Goal: Task Accomplishment & Management: Use online tool/utility

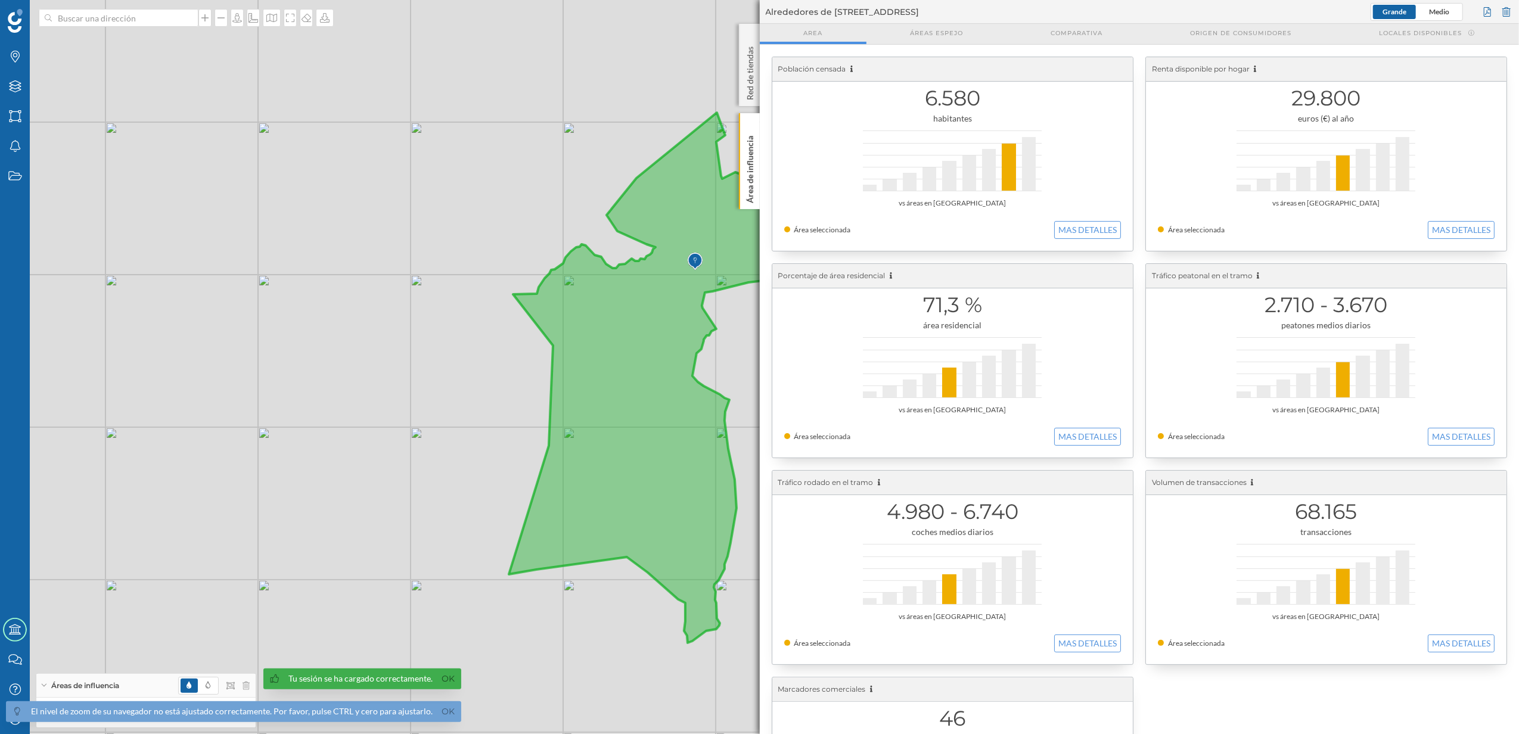
click at [751, 191] on p "Área de influencia" at bounding box center [750, 167] width 12 height 72
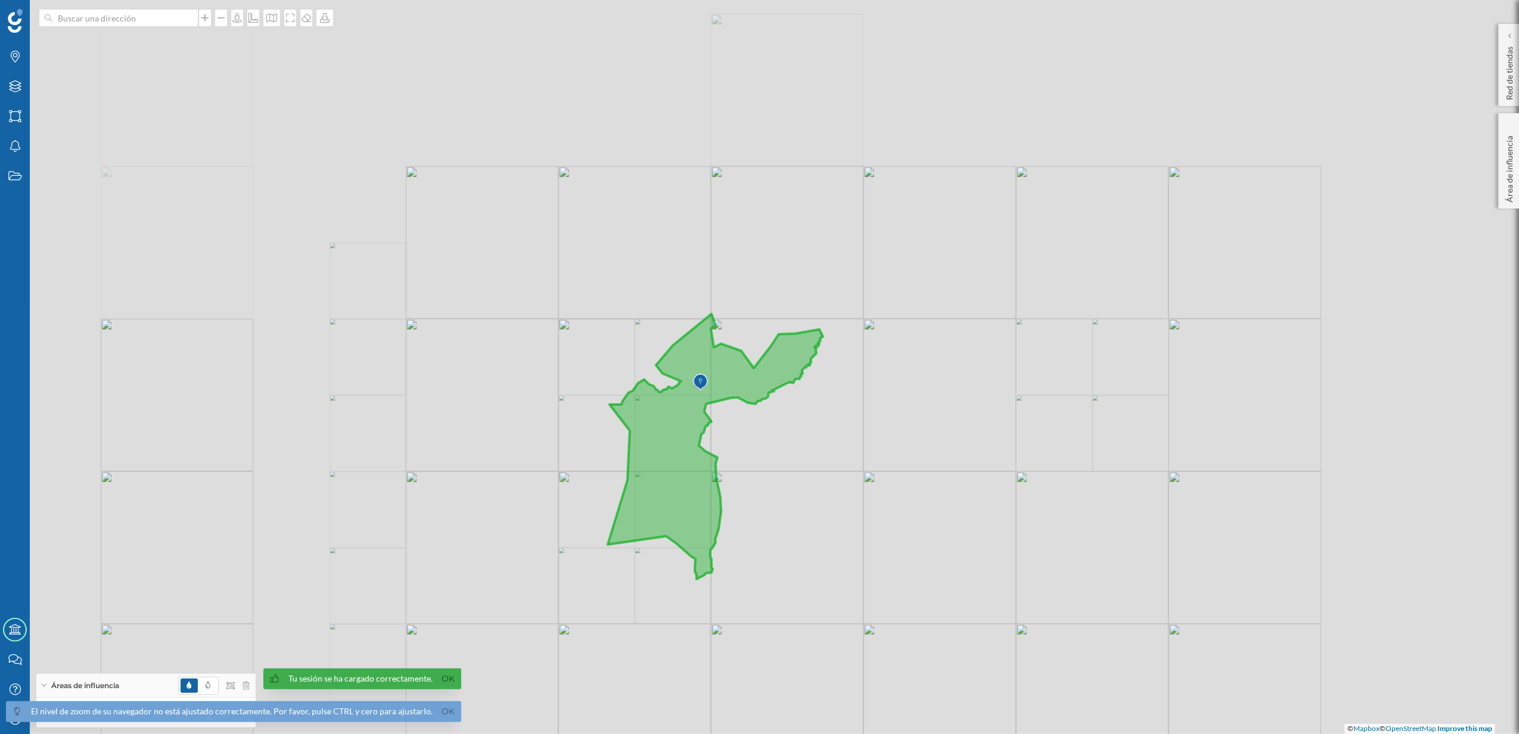
drag, startPoint x: 439, startPoint y: 296, endPoint x: 778, endPoint y: 524, distance: 408.7
click at [778, 524] on div "© Mapbox © OpenStreetMap Improve this map" at bounding box center [759, 367] width 1519 height 734
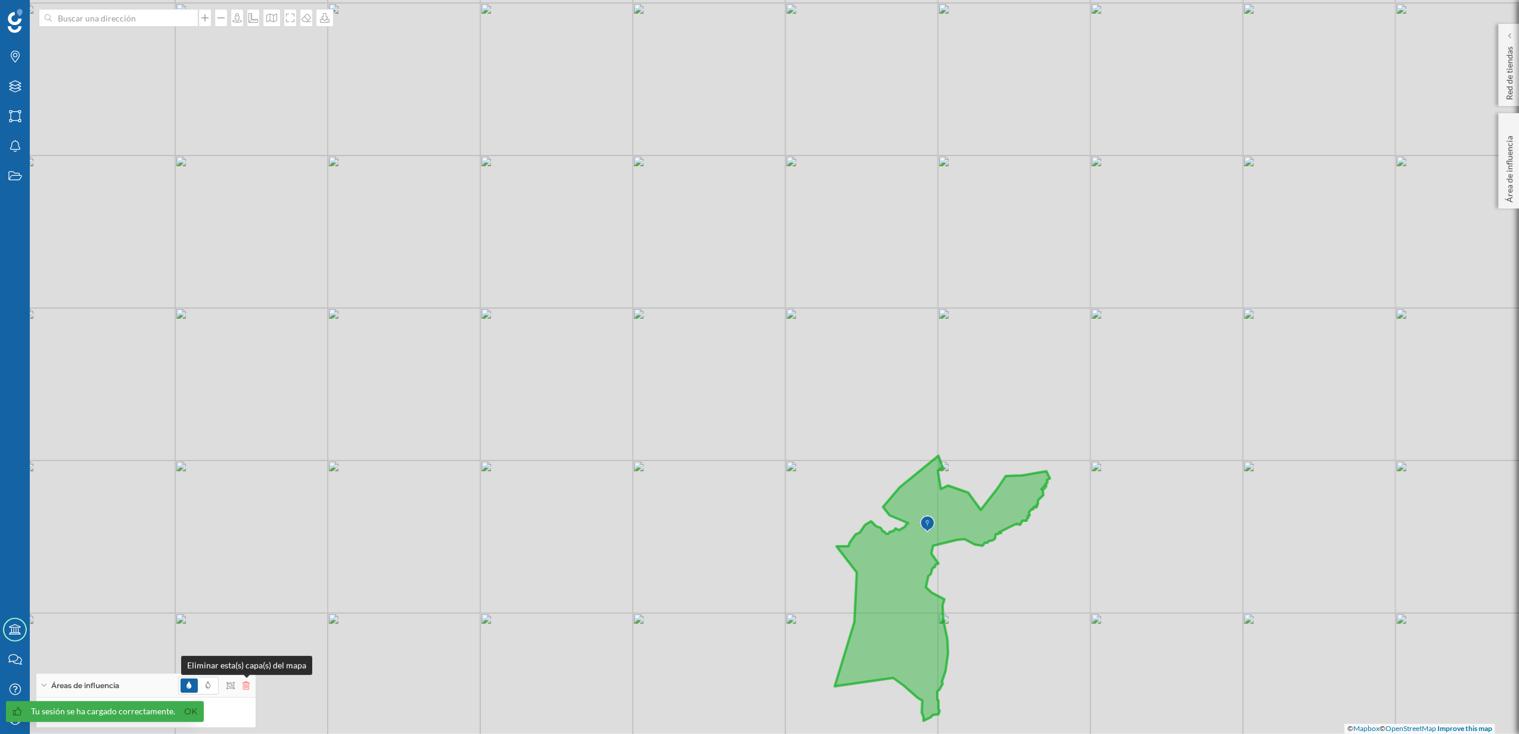
click at [244, 688] on icon at bounding box center [245, 686] width 7 height 8
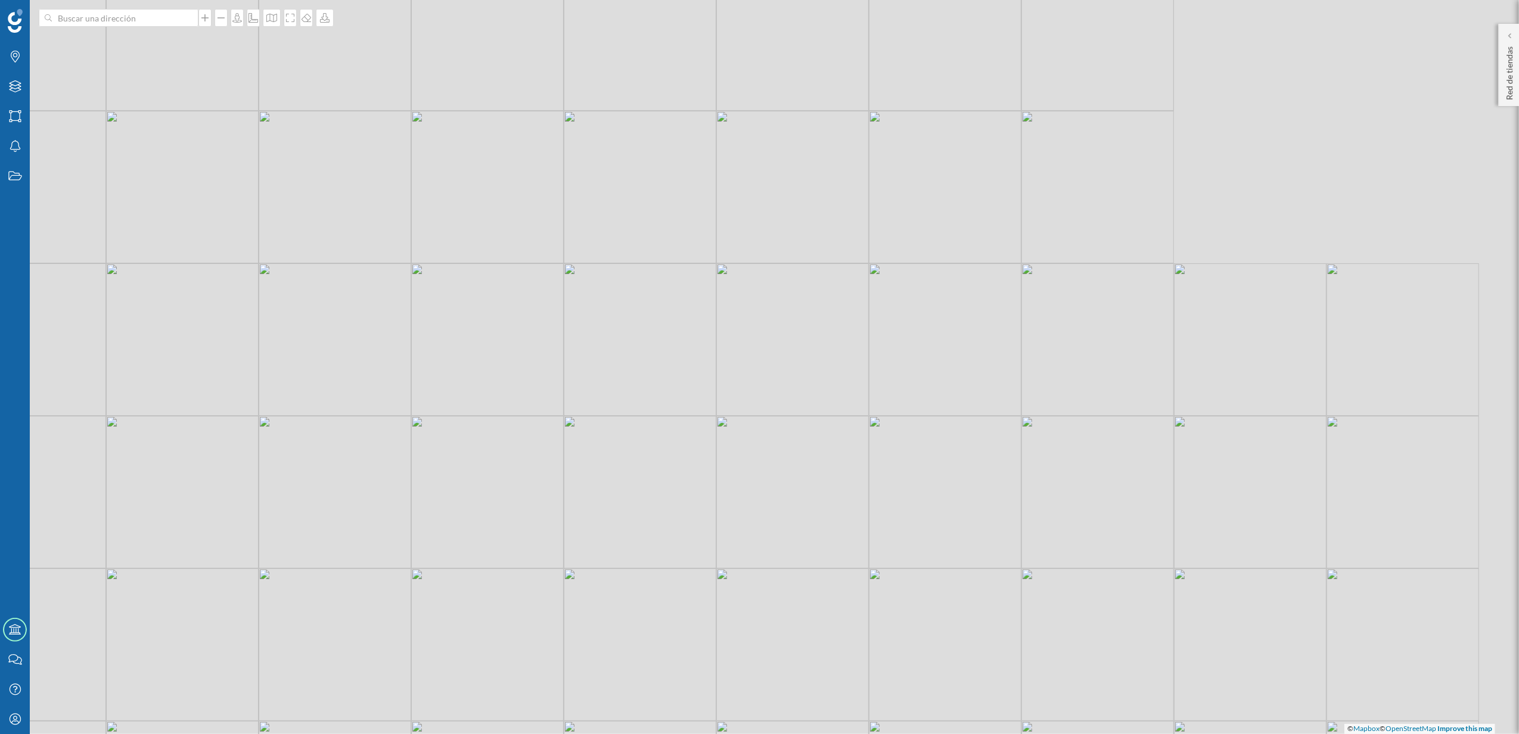
drag, startPoint x: 898, startPoint y: 365, endPoint x: 524, endPoint y: 472, distance: 389.4
click at [524, 472] on div "© Mapbox © OpenStreetMap Improve this map" at bounding box center [759, 367] width 1519 height 734
click at [11, 86] on icon at bounding box center [15, 86] width 12 height 12
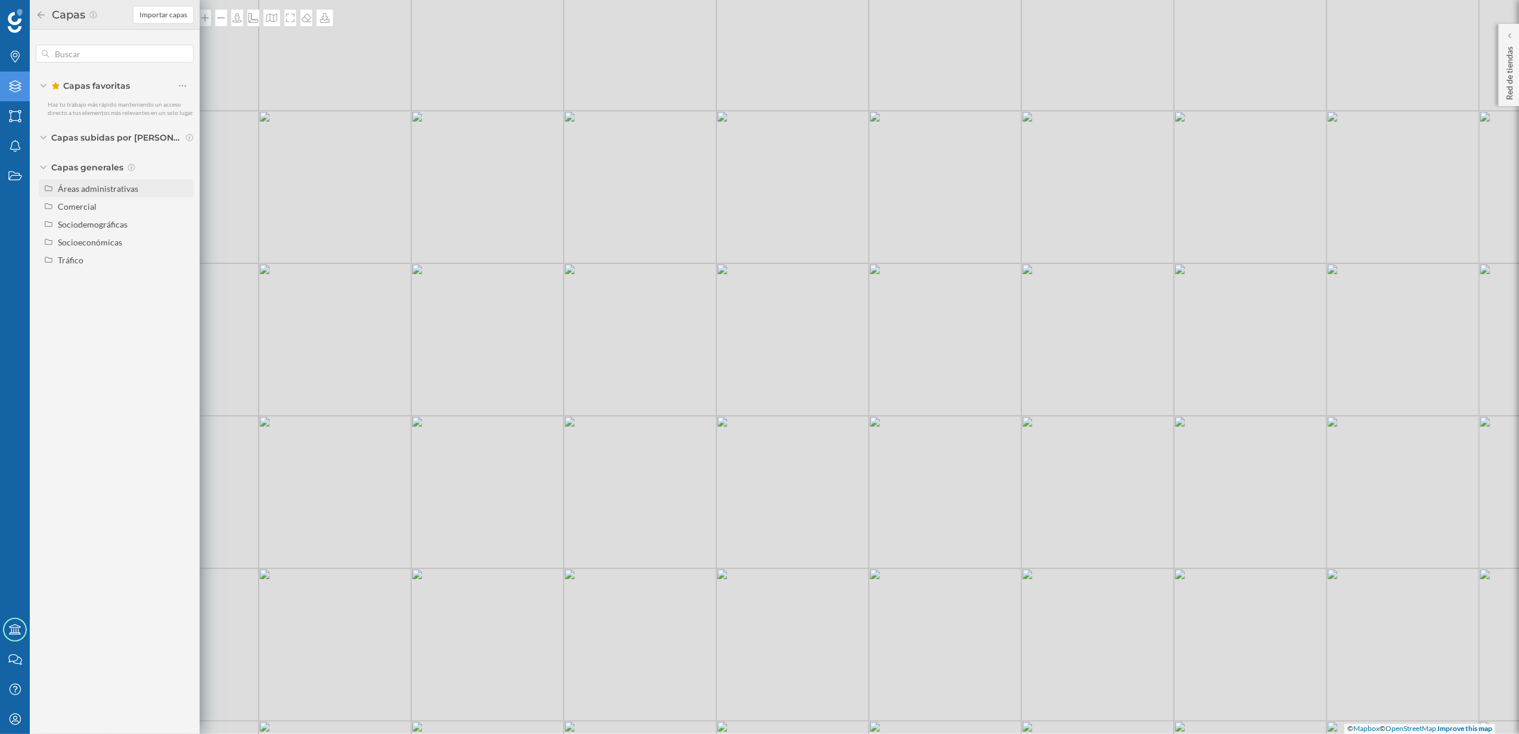
click at [73, 189] on div "Áreas administrativas" at bounding box center [98, 189] width 80 height 10
click at [188, 280] on input "Sección censal" at bounding box center [186, 278] width 8 height 8
radio input "true"
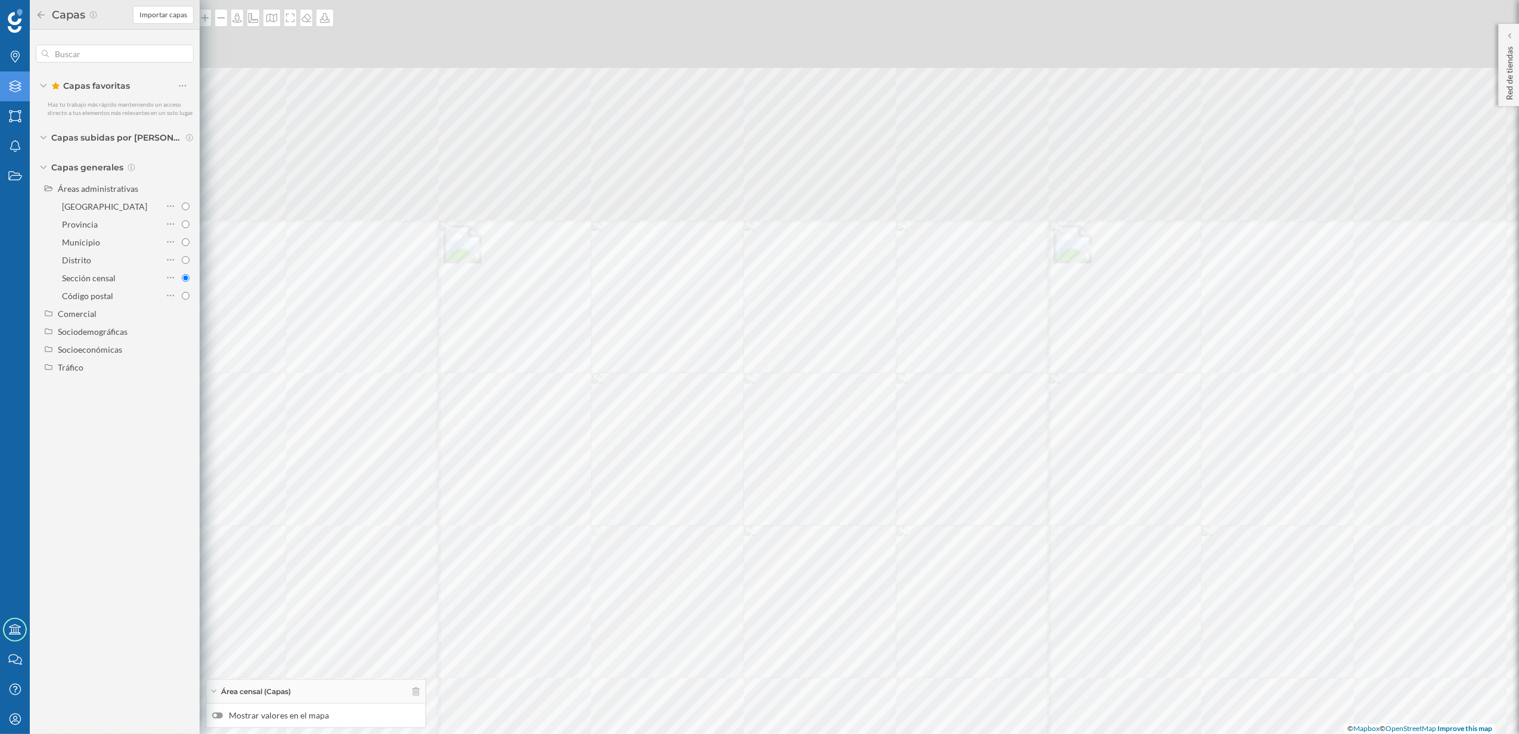
drag, startPoint x: 747, startPoint y: 444, endPoint x: 779, endPoint y: 492, distance: 57.4
click at [779, 492] on div "© Mapbox © OpenStreetMap Improve this map" at bounding box center [759, 367] width 1519 height 734
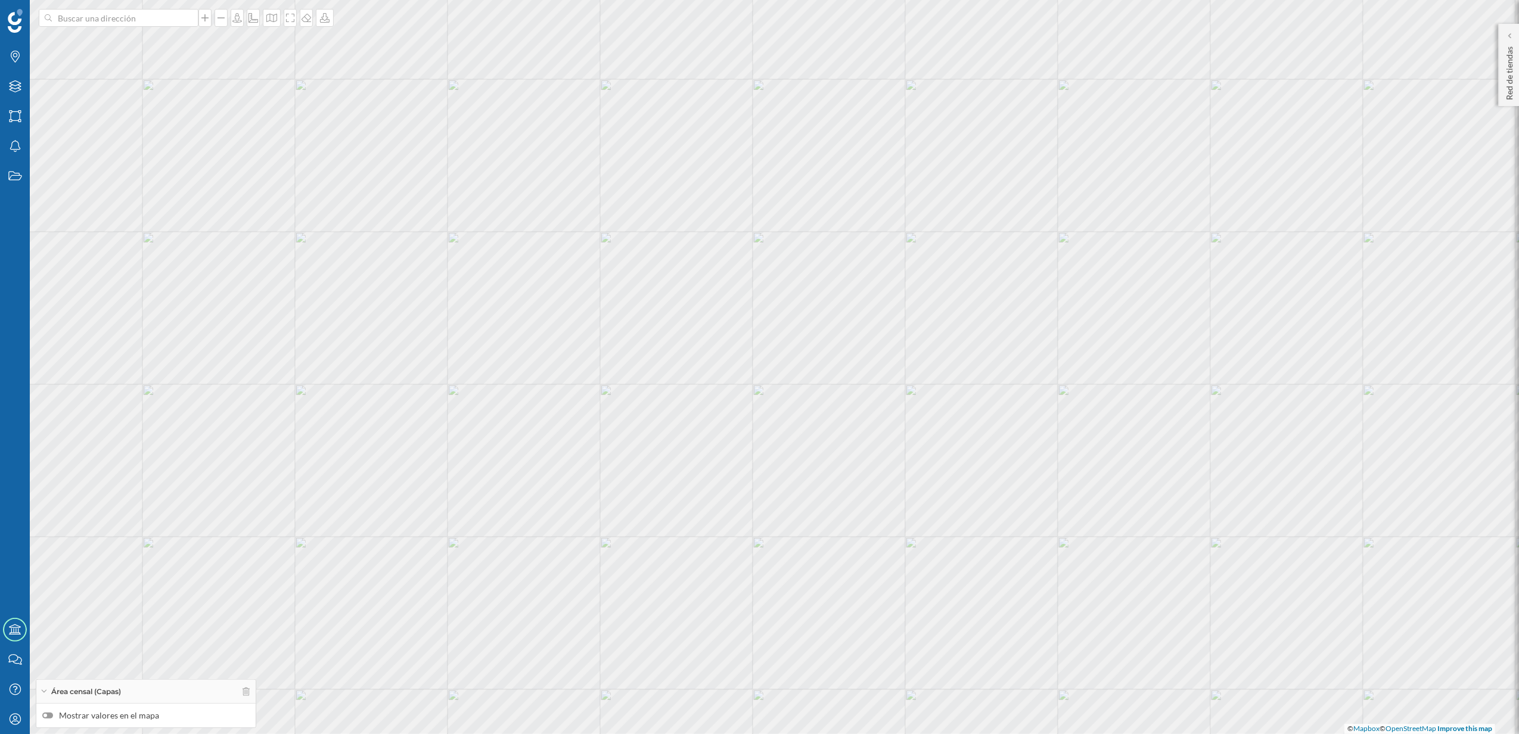
click at [52, 717] on div at bounding box center [47, 716] width 11 height 6
click at [0, 0] on input "Mostrar valores en el mapa" at bounding box center [0, 0] width 0 height 0
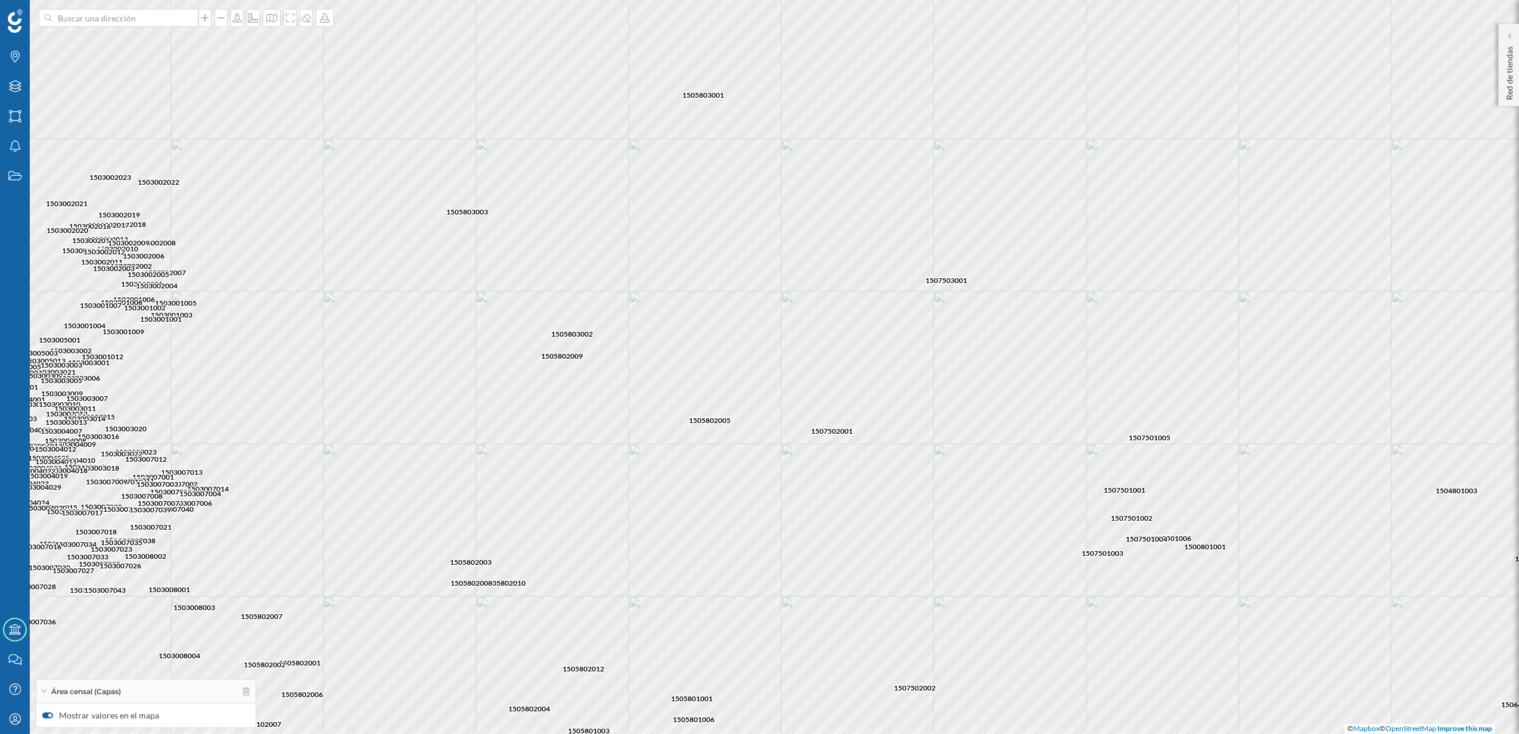
drag, startPoint x: 582, startPoint y: 652, endPoint x: 611, endPoint y: 559, distance: 97.2
click at [611, 559] on div "1507503001 1507502001 1505803001 1505803003 1505803002 1505802005 1505802009 15…" at bounding box center [759, 367] width 1519 height 734
click at [13, 57] on icon "Marcas" at bounding box center [15, 57] width 15 height 12
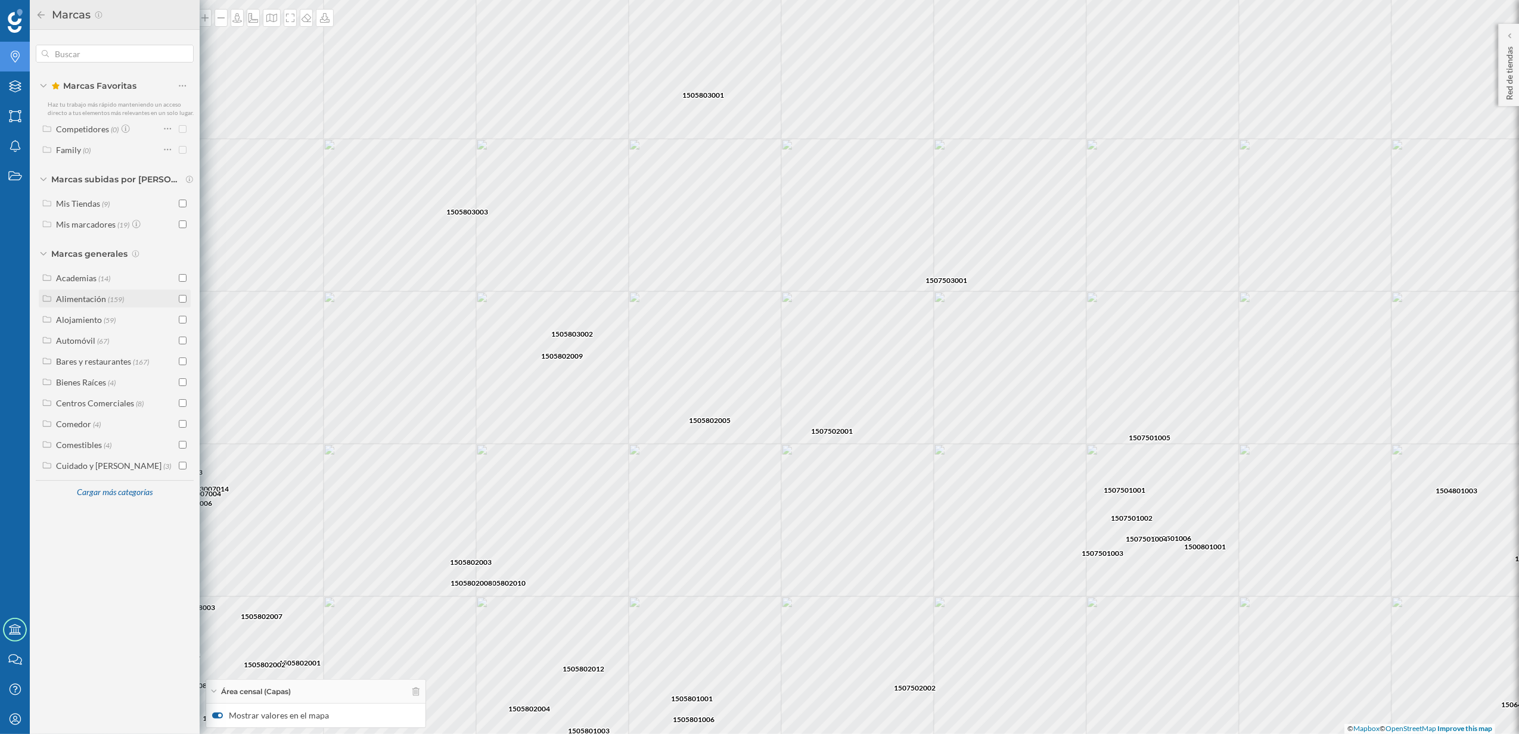
click at [185, 299] on input "checkbox" at bounding box center [183, 299] width 8 height 8
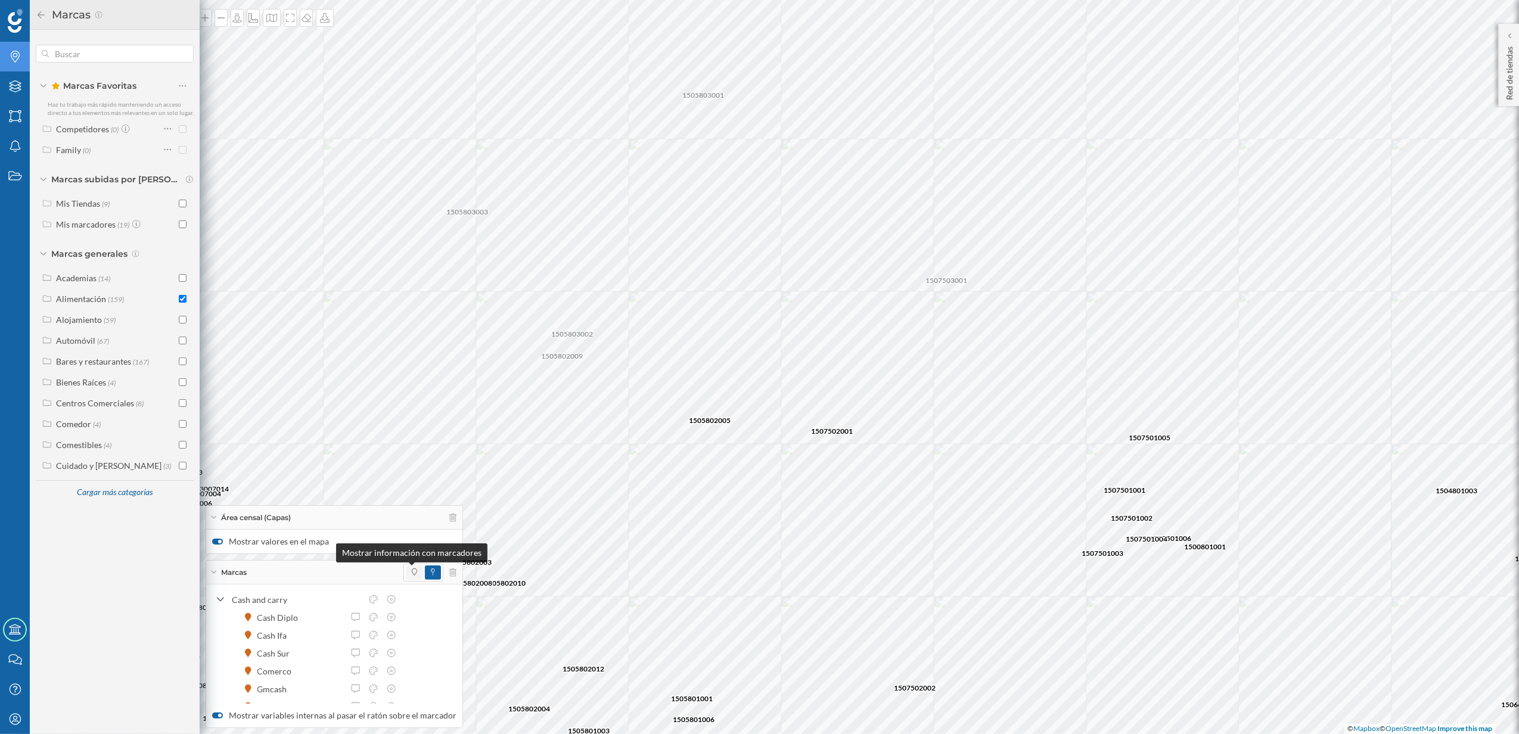
click at [412, 575] on icon at bounding box center [414, 571] width 5 height 7
click at [42, 301] on icon at bounding box center [47, 298] width 11 height 8
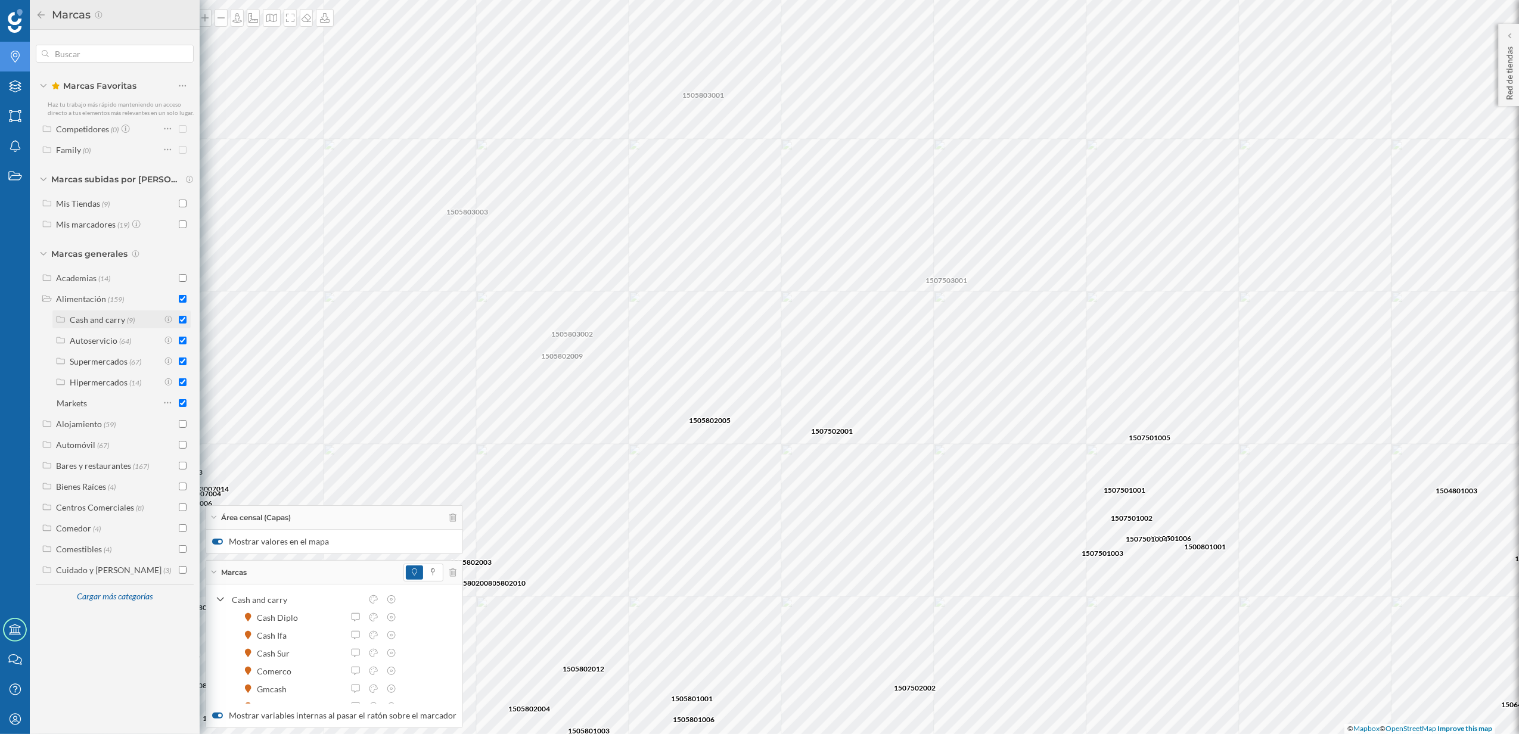
click at [180, 318] on input "checkbox" at bounding box center [183, 320] width 8 height 8
click at [60, 341] on icon at bounding box center [60, 340] width 11 height 8
click at [141, 573] on div "Cargar más elementos" at bounding box center [127, 573] width 89 height 18
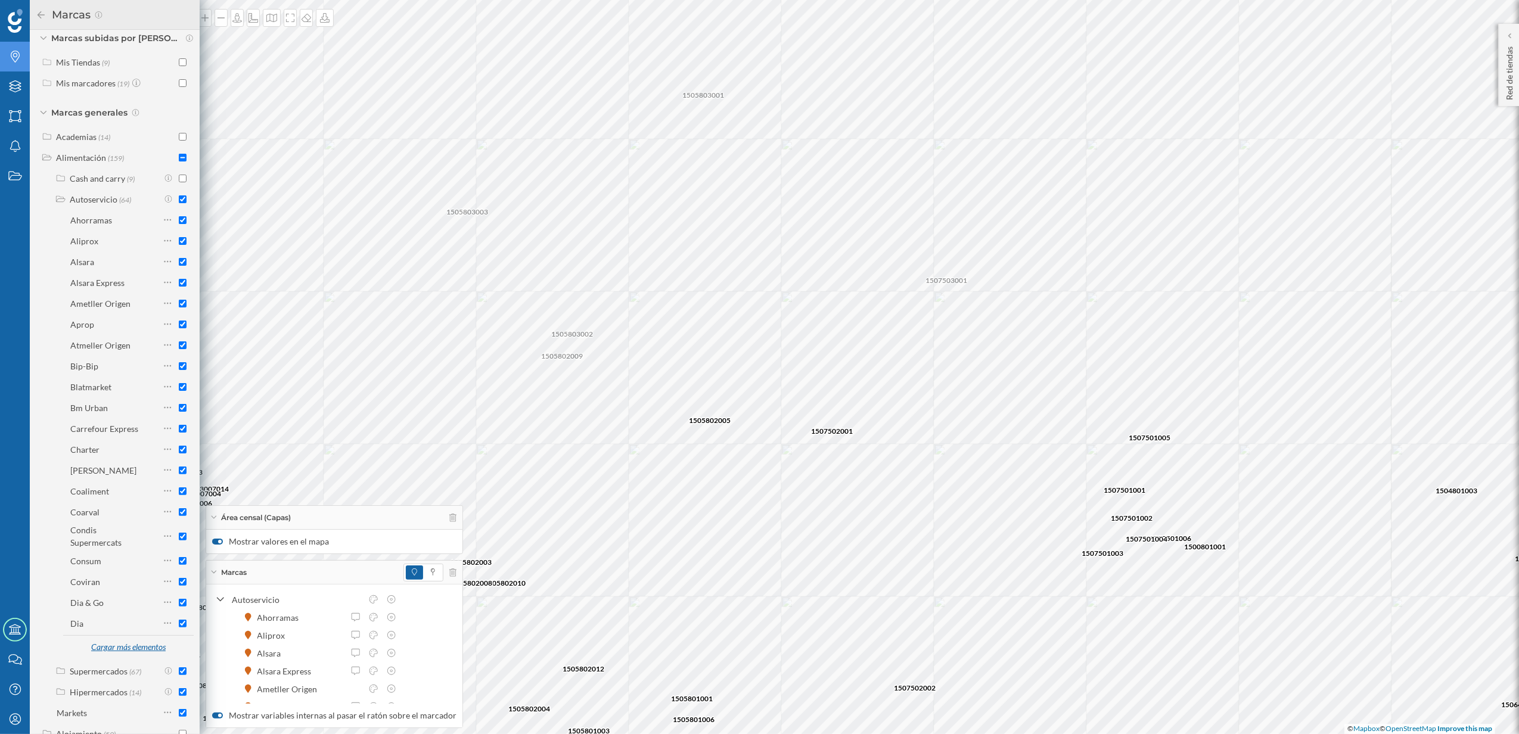
scroll to position [158, 0]
click at [181, 453] on input "checkbox" at bounding box center [183, 453] width 8 height 8
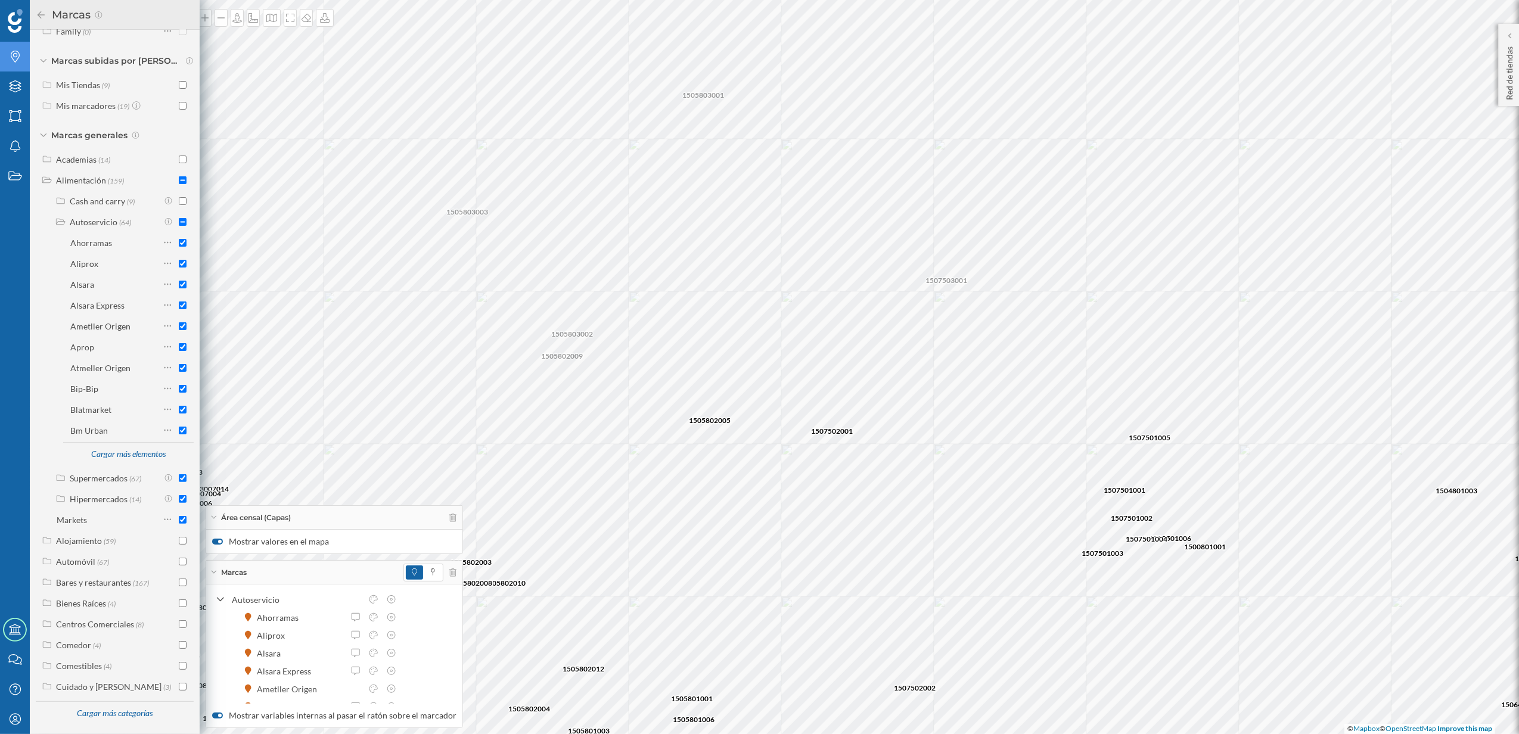
scroll to position [118, 0]
click at [214, 518] on icon at bounding box center [213, 517] width 5 height 3
click at [39, 14] on icon at bounding box center [41, 14] width 7 height 7
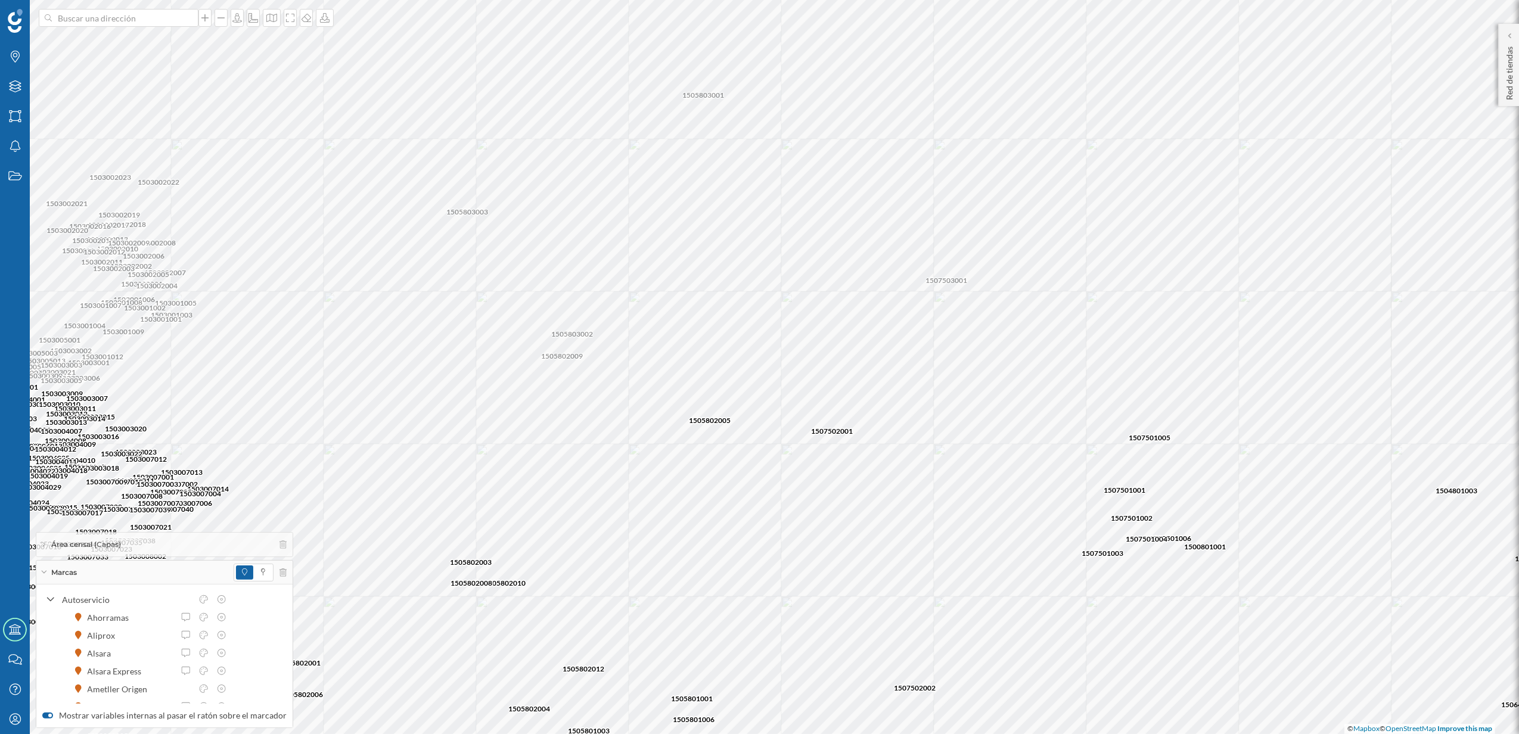
click at [43, 568] on div "Marcas" at bounding box center [164, 573] width 256 height 24
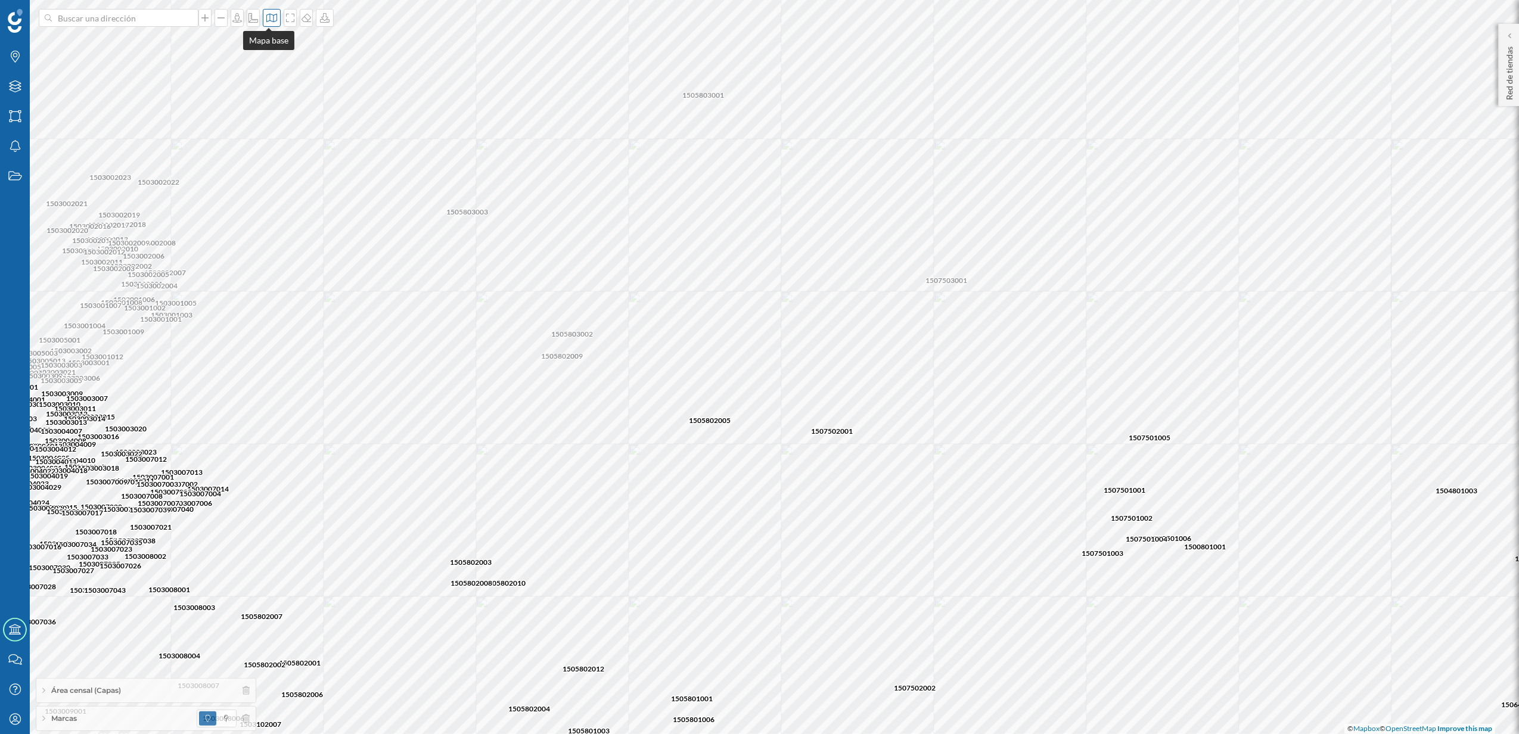
click at [272, 26] on div at bounding box center [272, 18] width 18 height 18
click at [377, 170] on input "radio" at bounding box center [375, 168] width 8 height 8
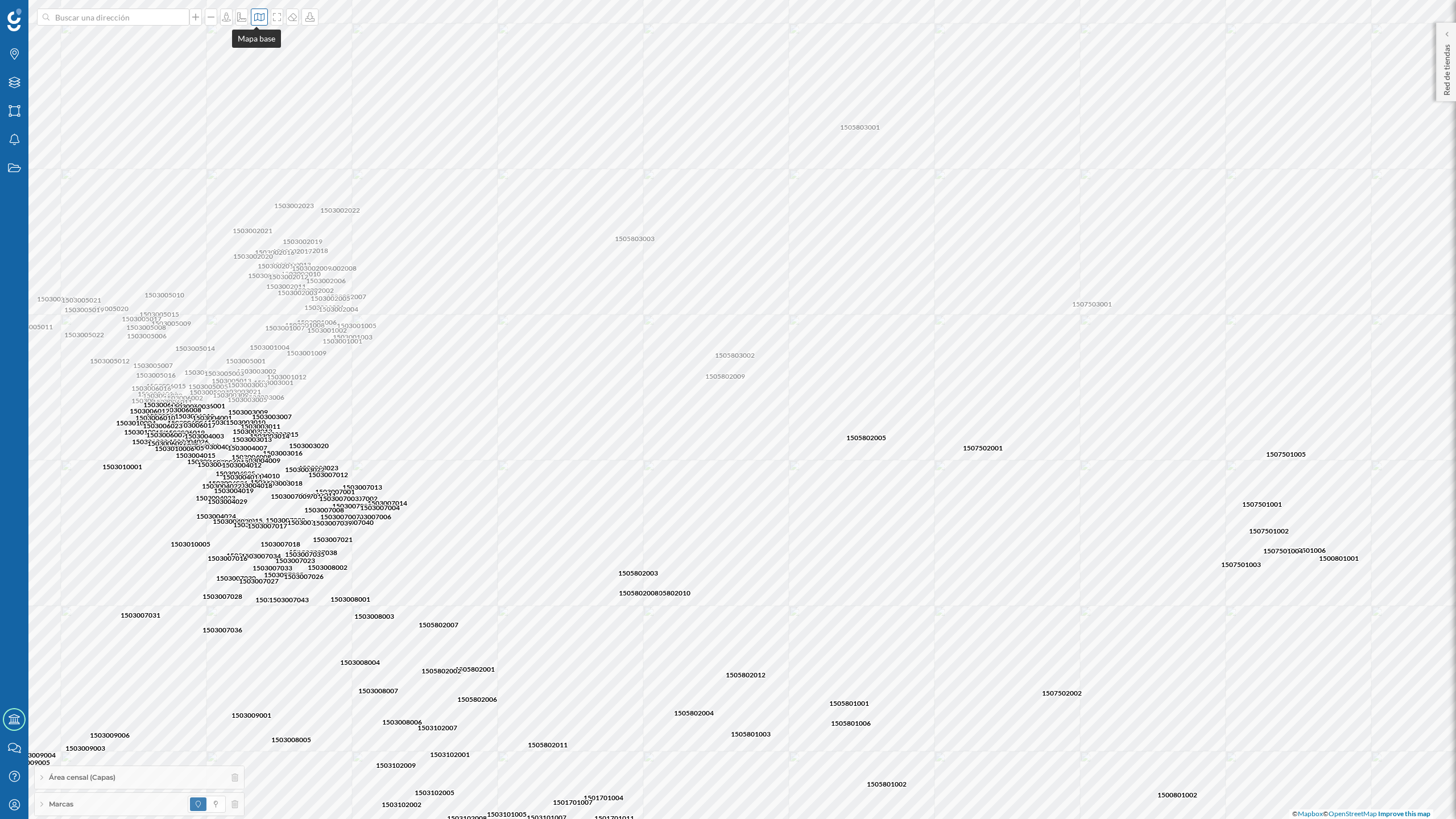
click at [258, 18] on icon at bounding box center [259, 17] width 11 height 8
click at [362, 71] on input "radio" at bounding box center [358, 74] width 8 height 8
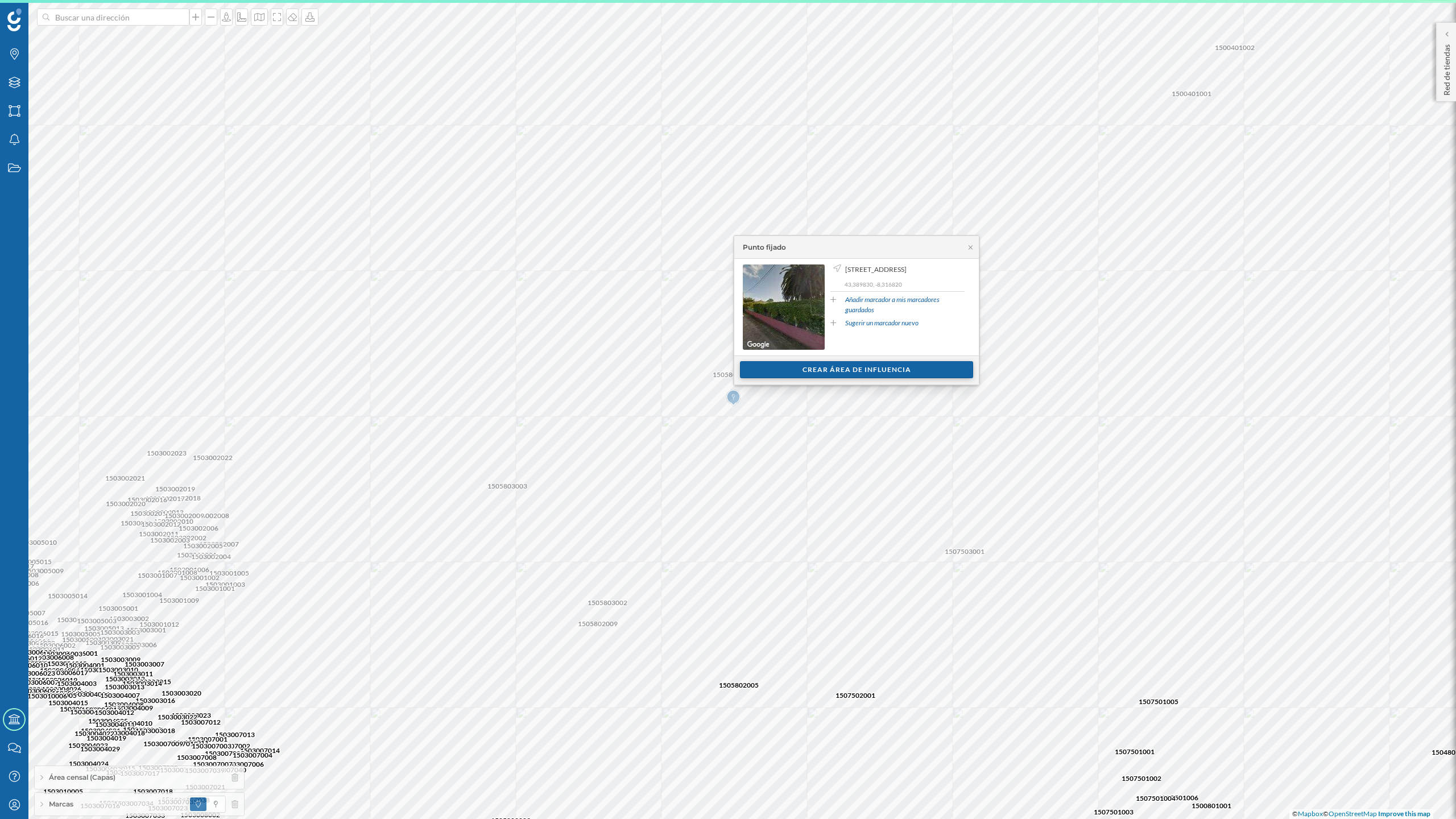
click at [891, 371] on div "Crear área de influencia" at bounding box center [856, 369] width 233 height 17
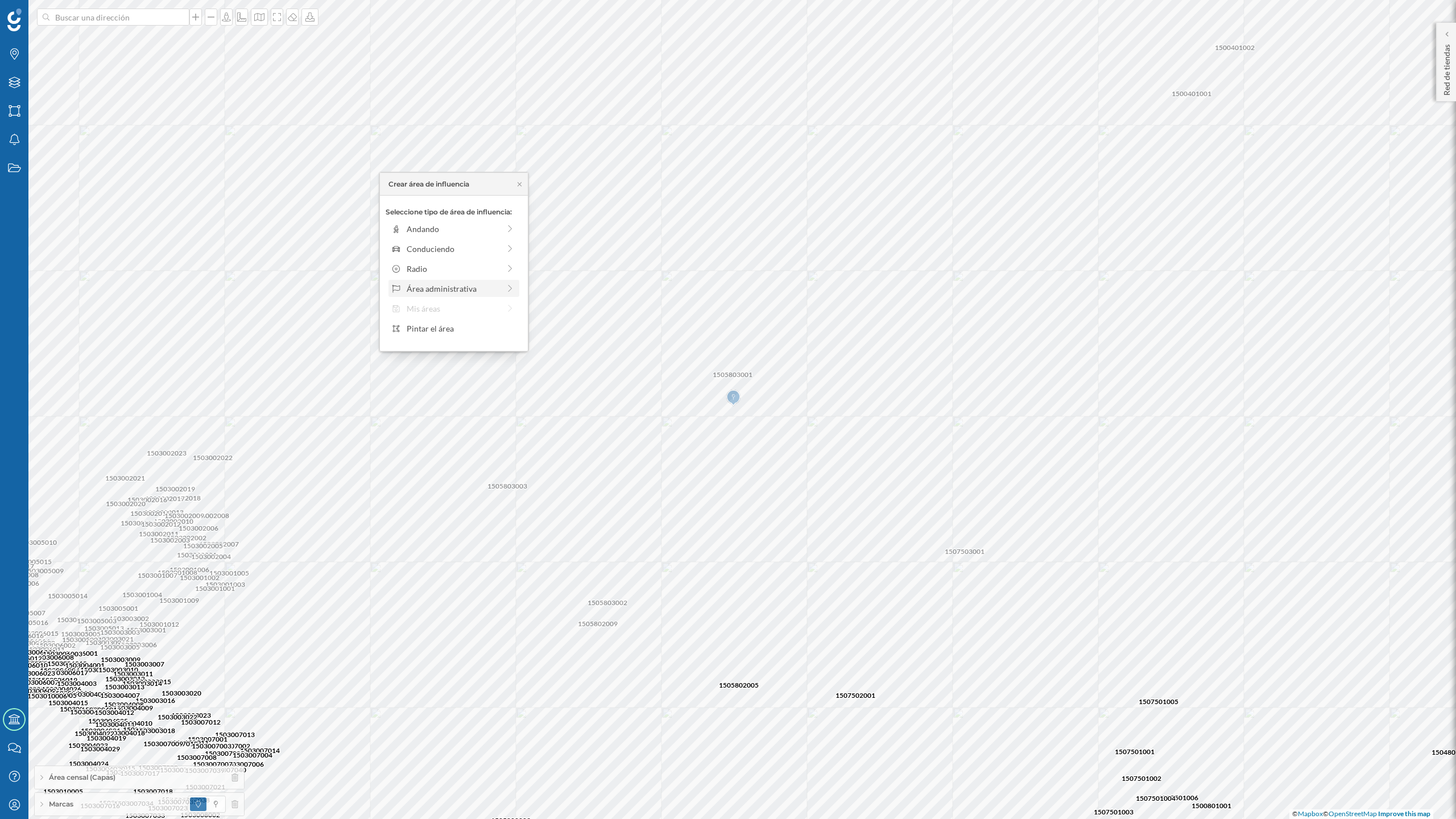
click at [441, 292] on div "Área administrativa" at bounding box center [453, 288] width 93 height 12
click at [440, 304] on div "Sección censal" at bounding box center [462, 308] width 112 height 12
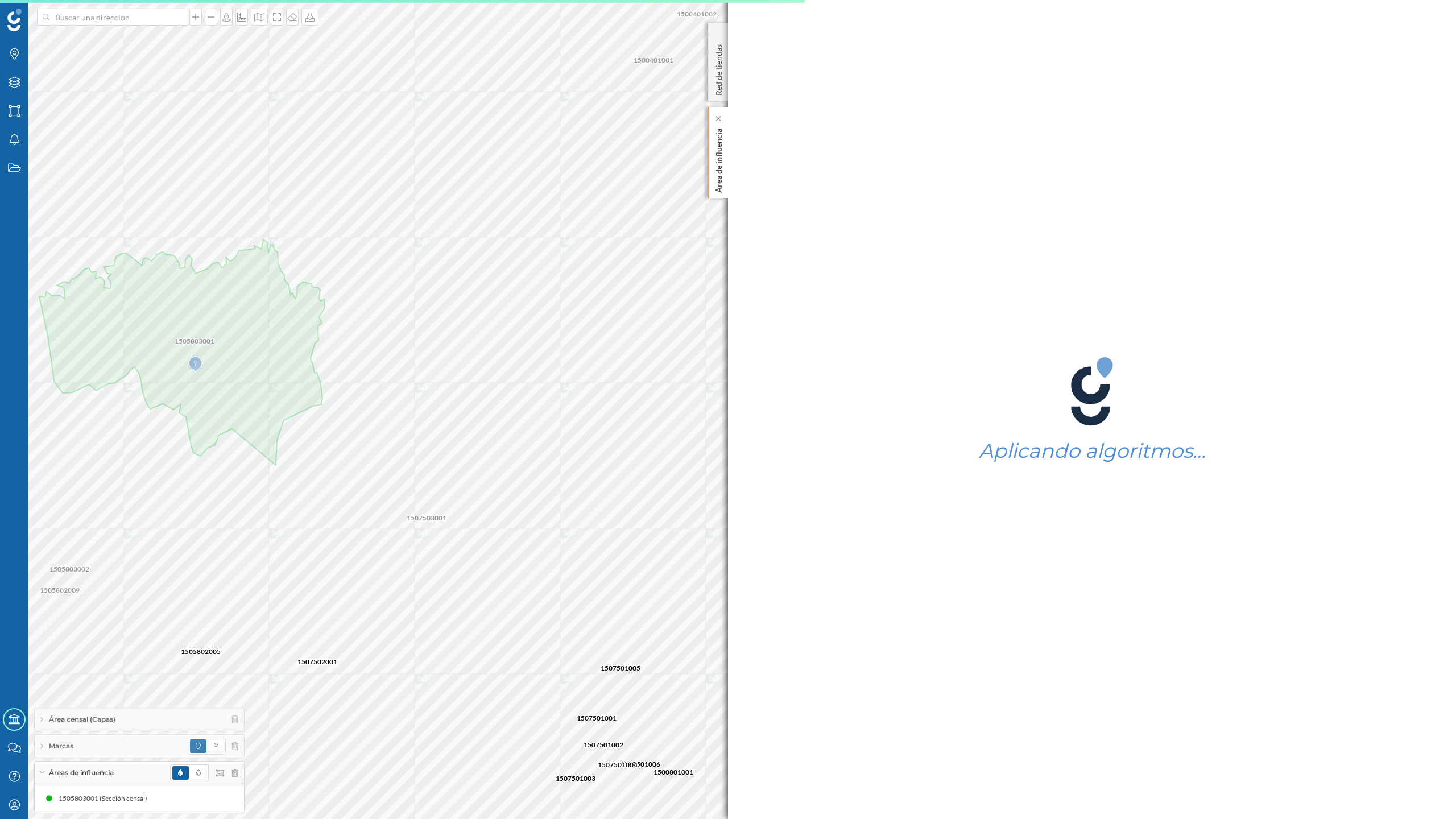
click at [724, 180] on div "Área de influencia" at bounding box center [718, 153] width 20 height 92
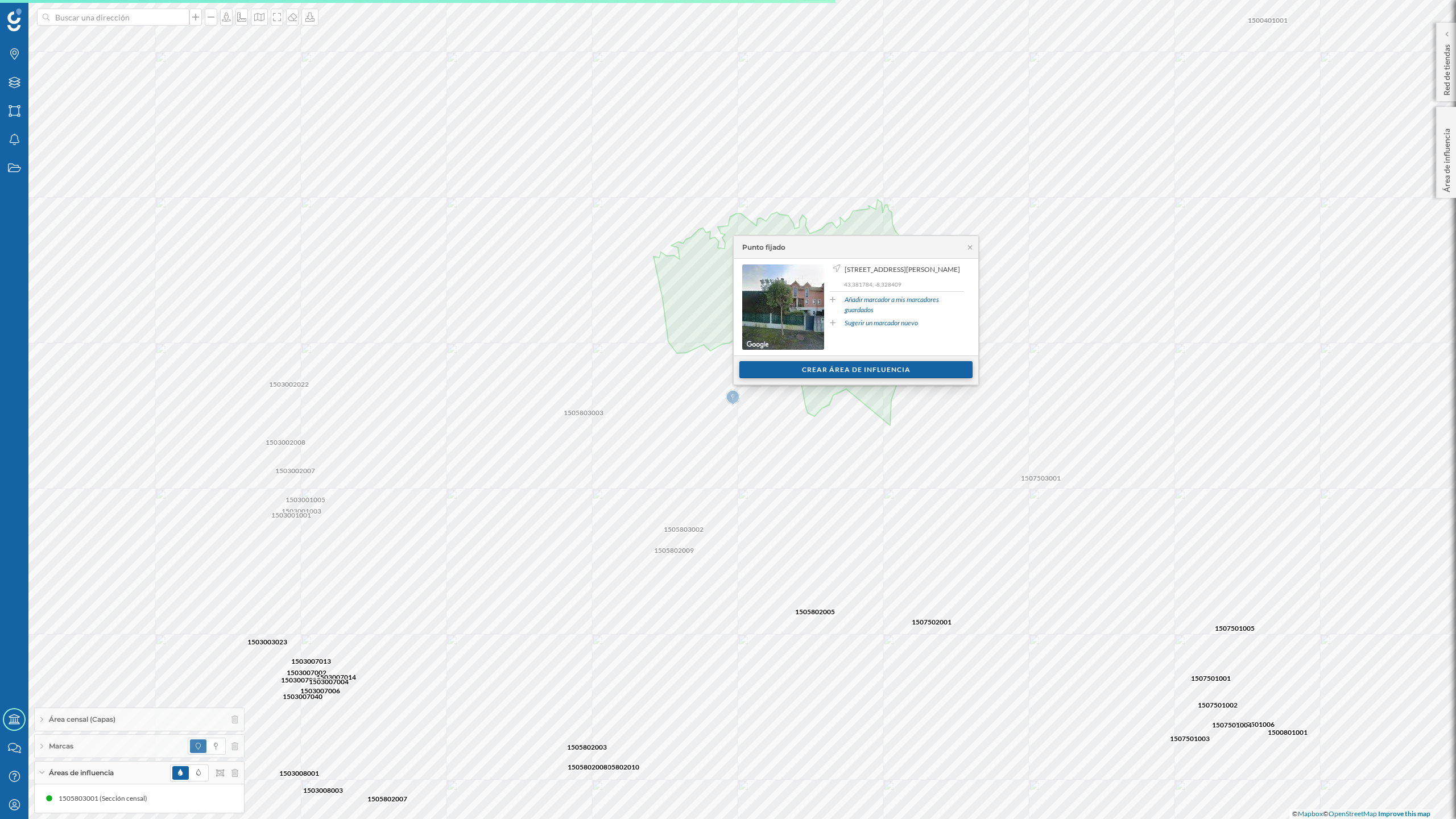
click at [854, 367] on div "Crear área de influencia" at bounding box center [856, 369] width 233 height 17
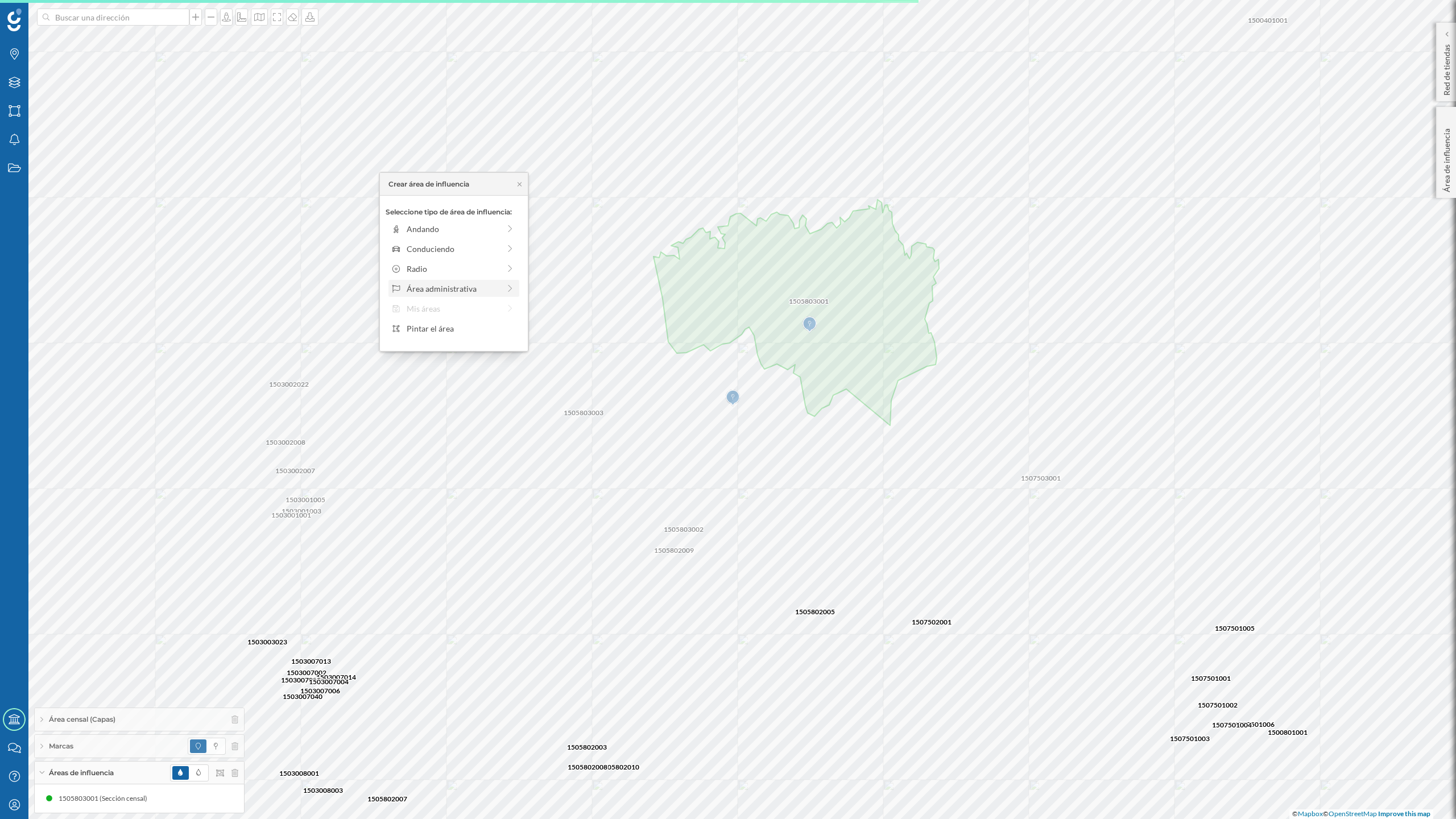
click at [467, 289] on div "Área administrativa" at bounding box center [453, 288] width 93 height 12
click at [454, 306] on div "Sección censal" at bounding box center [462, 308] width 112 height 12
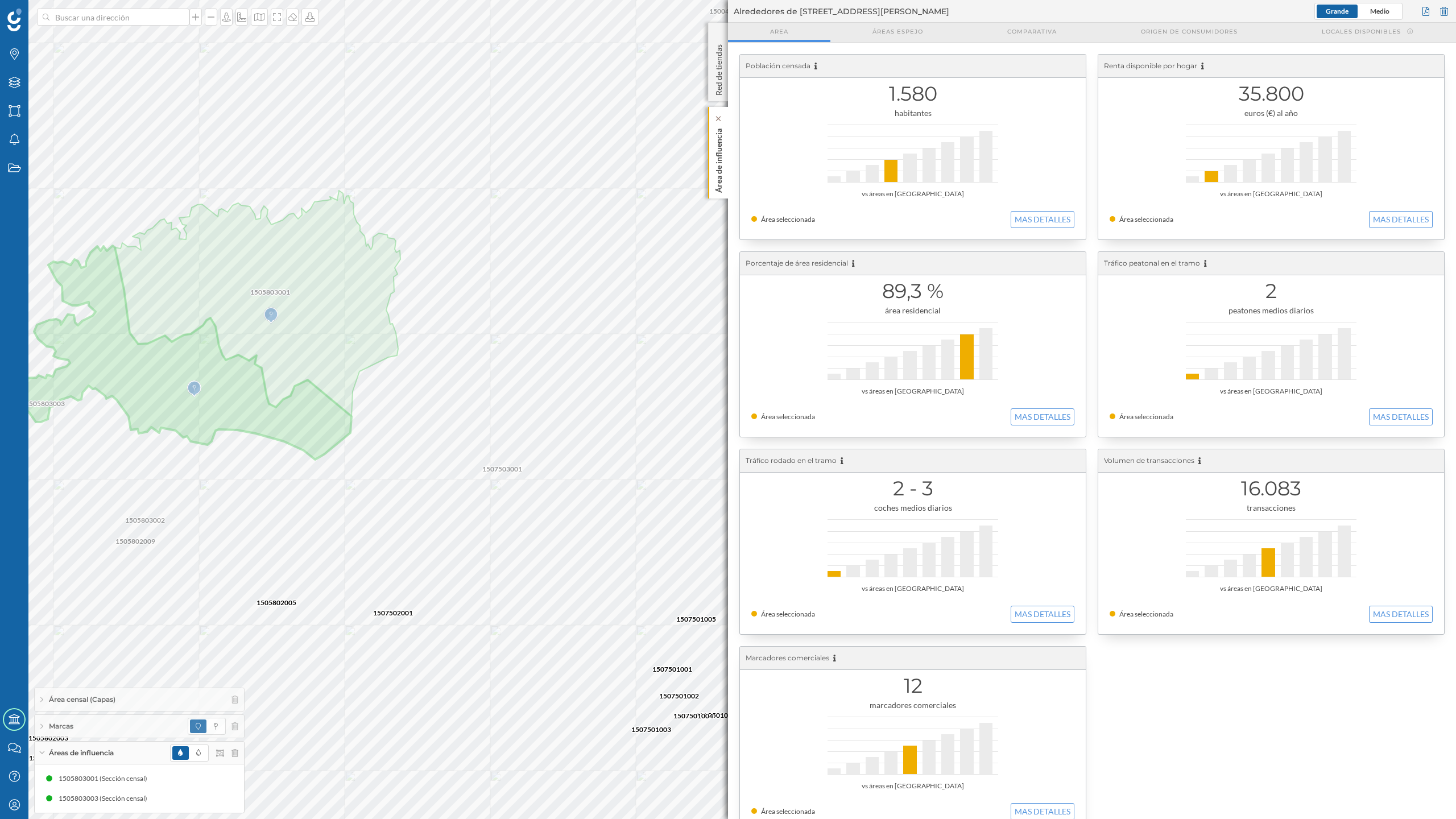
click at [724, 176] on p "Área de influencia" at bounding box center [719, 158] width 11 height 69
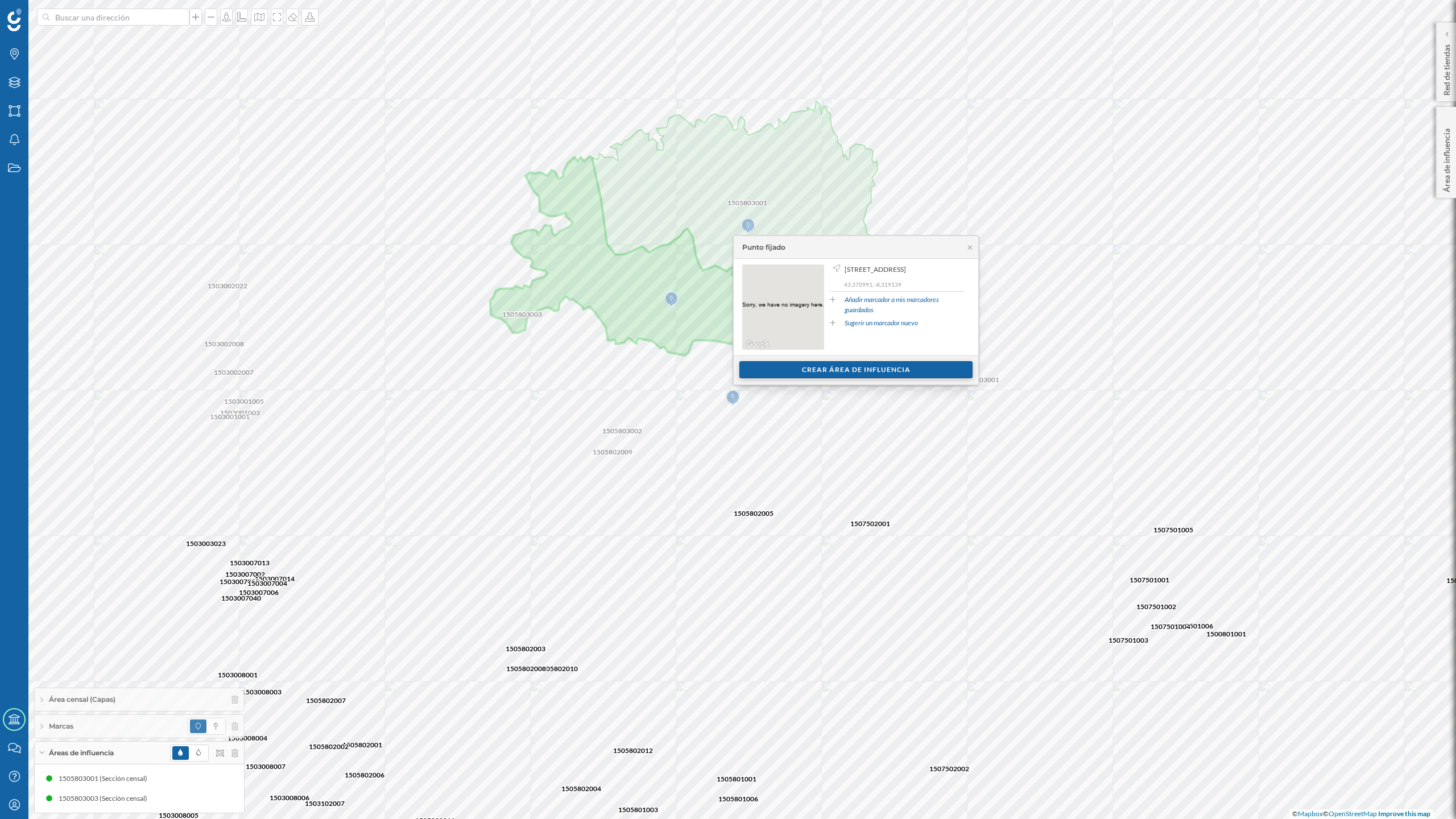
click at [889, 365] on div "Crear área de influencia" at bounding box center [856, 369] width 233 height 17
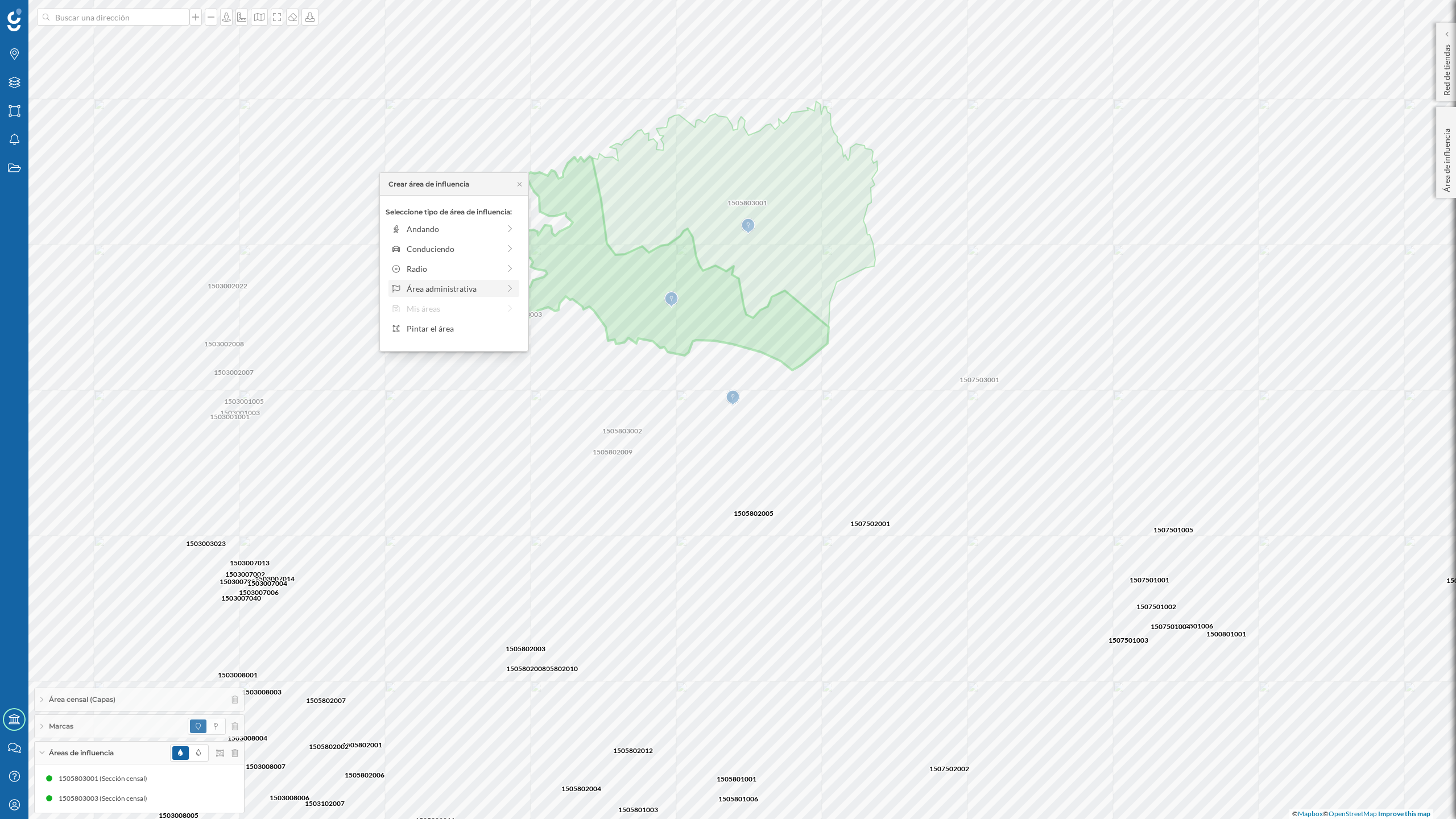
click at [450, 284] on div "Área administrativa" at bounding box center [453, 288] width 93 height 12
click at [442, 307] on div "Sección censal" at bounding box center [462, 308] width 112 height 12
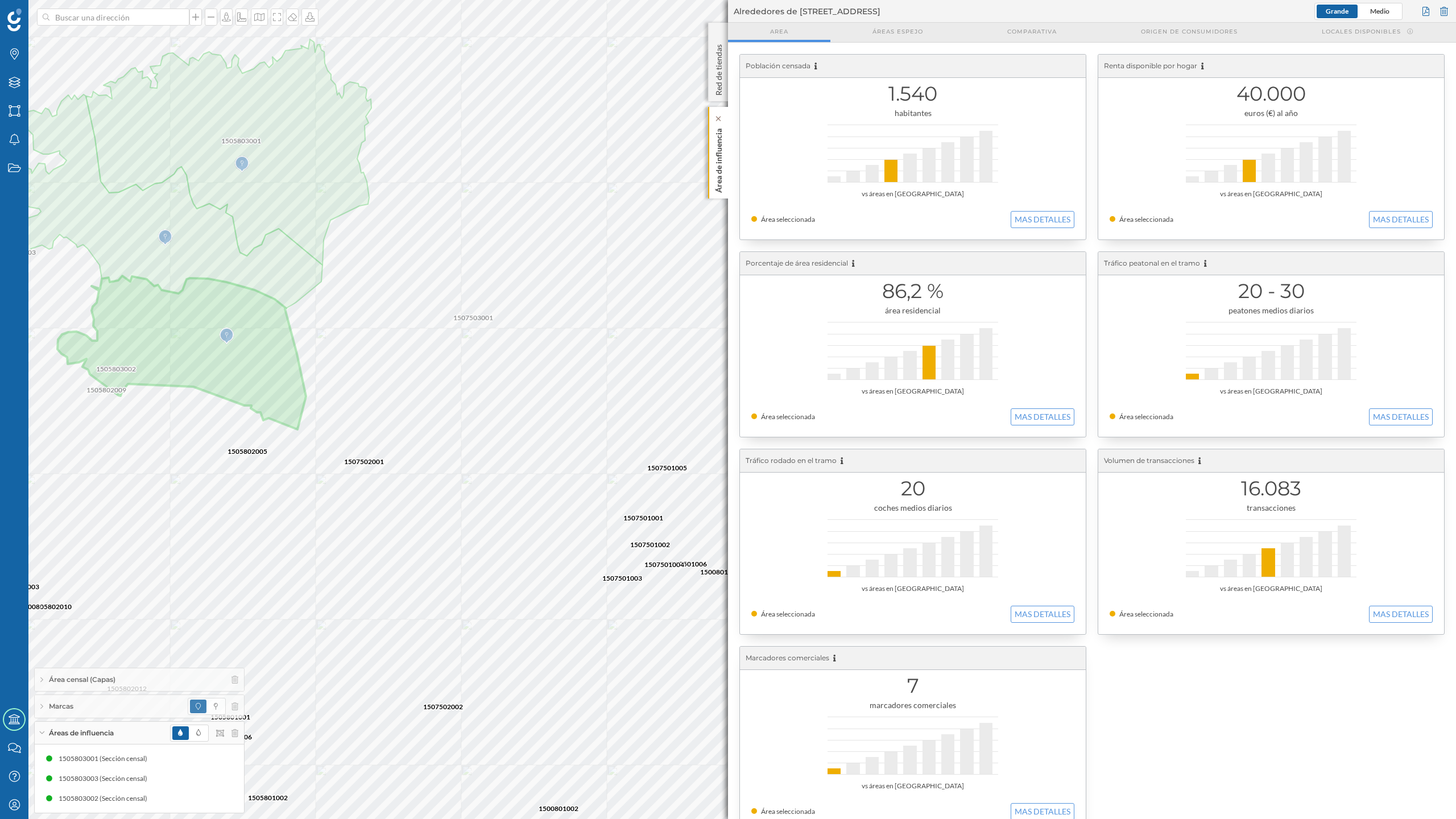
click at [725, 191] on div "Área de influencia" at bounding box center [718, 153] width 20 height 92
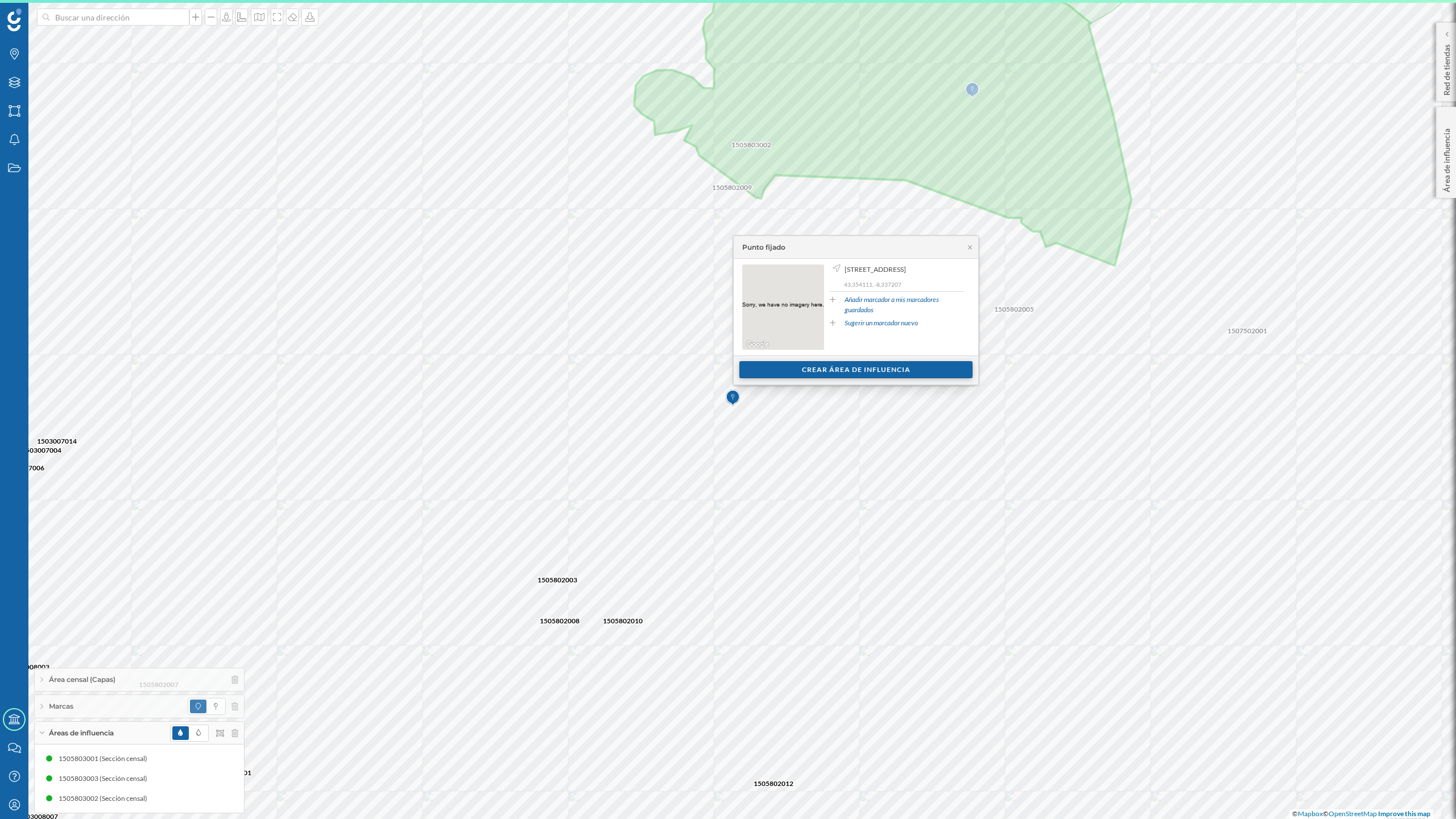
click at [839, 373] on div "Crear área de influencia" at bounding box center [856, 369] width 233 height 17
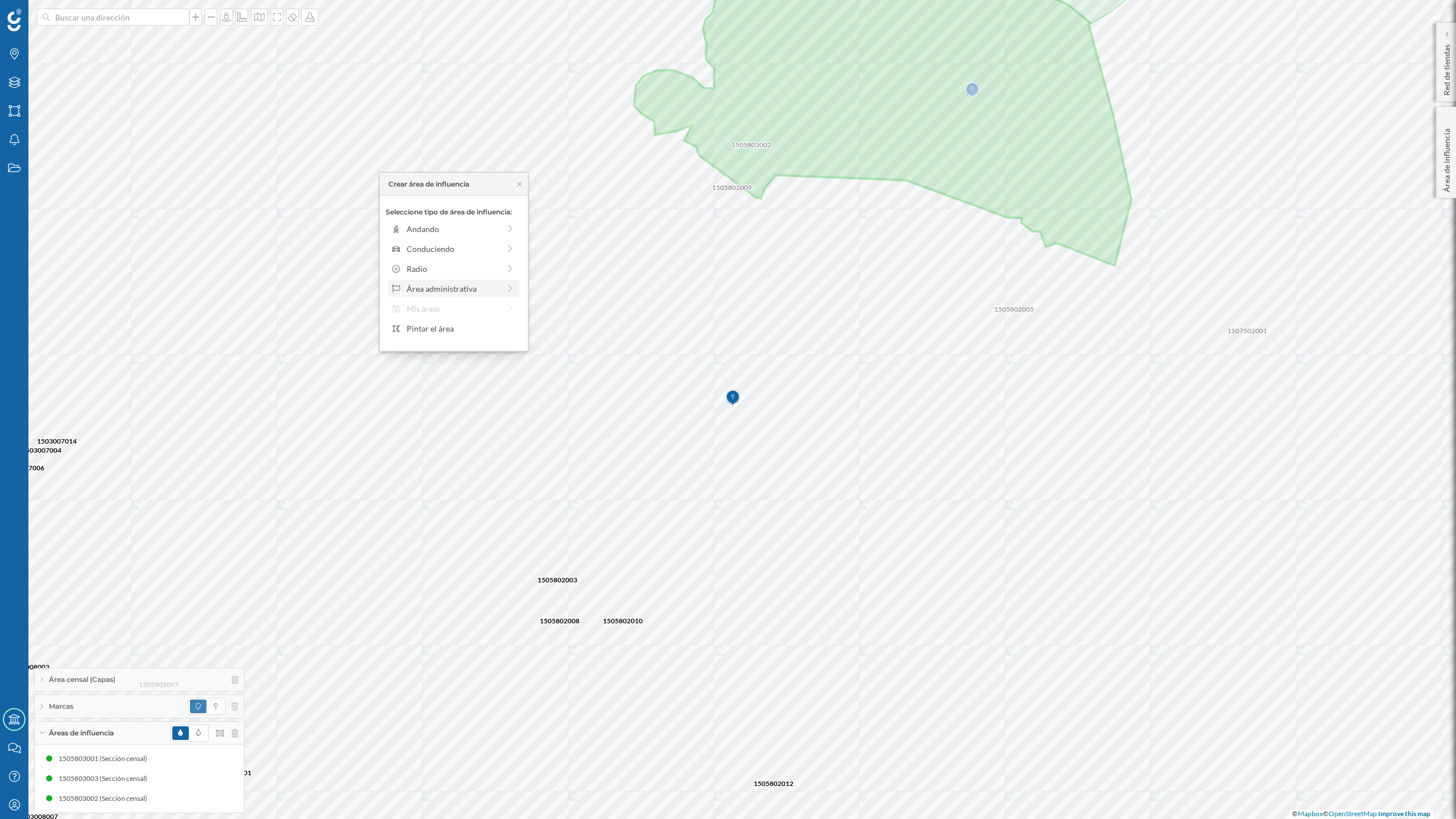
click at [463, 286] on div "Área administrativa" at bounding box center [453, 288] width 93 height 12
click at [444, 307] on div "Sección censal" at bounding box center [462, 308] width 112 height 12
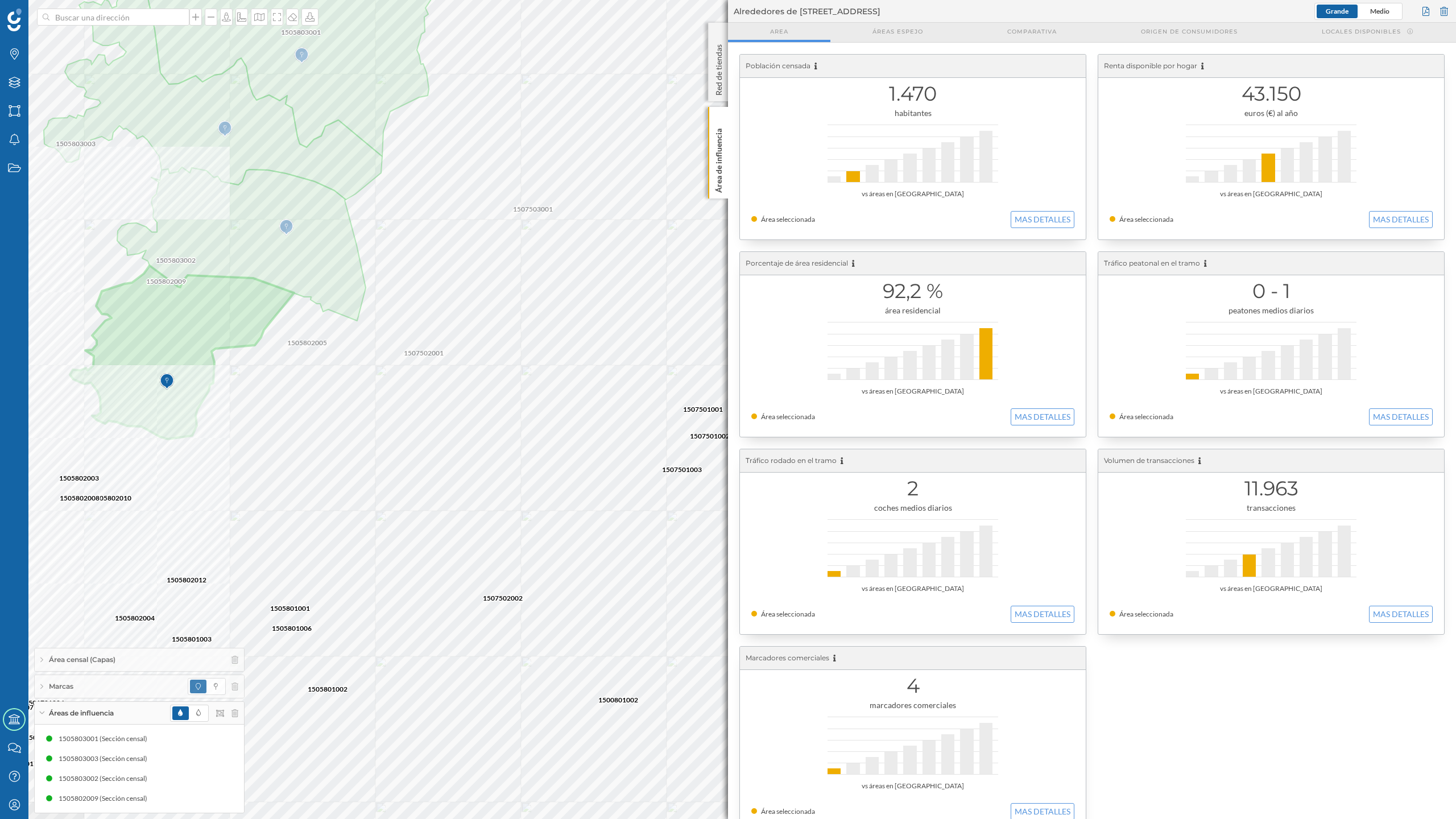
click at [728, 180] on div "Población censada 1.470 habitantes vs áreas en [GEOGRAPHIC_DATA] Área seleccion…" at bounding box center [1092, 443] width 728 height 801
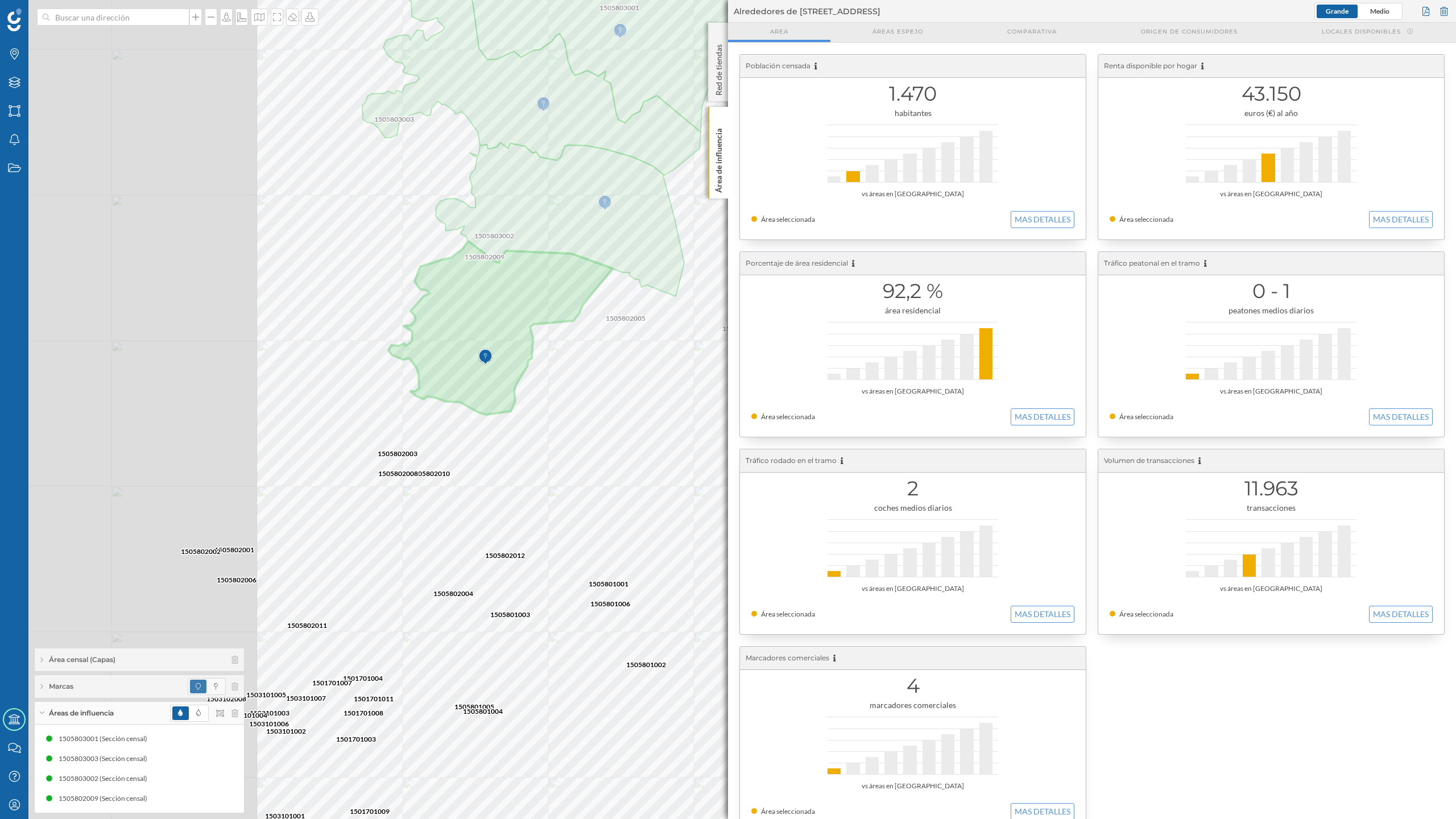
click at [886, 460] on div "Marcas Capas Áreas Notificaciones Estados Academy Contacta con nosotros Centro …" at bounding box center [728, 410] width 1456 height 819
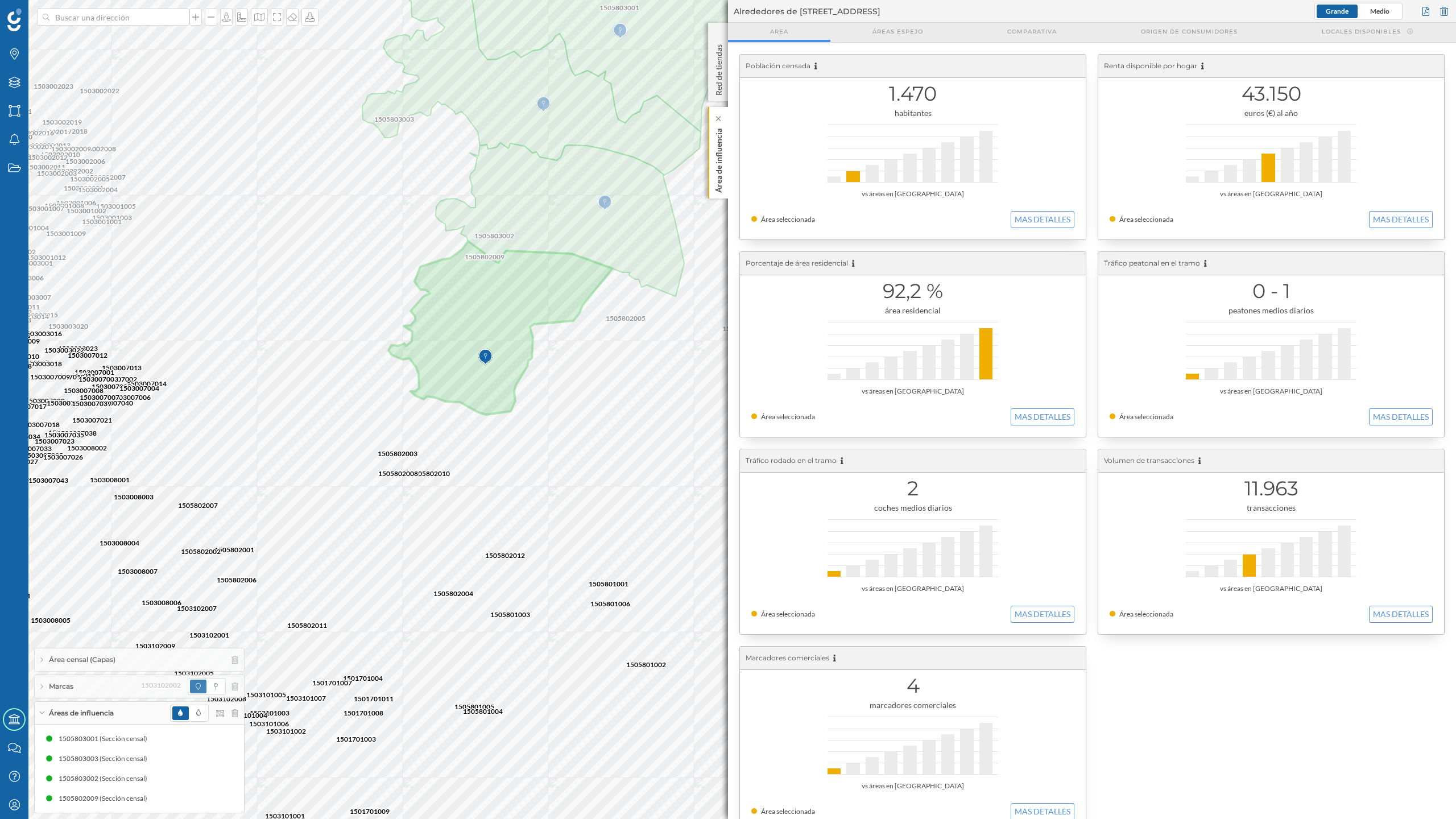
click at [710, 182] on div "Área de influencia" at bounding box center [718, 153] width 20 height 92
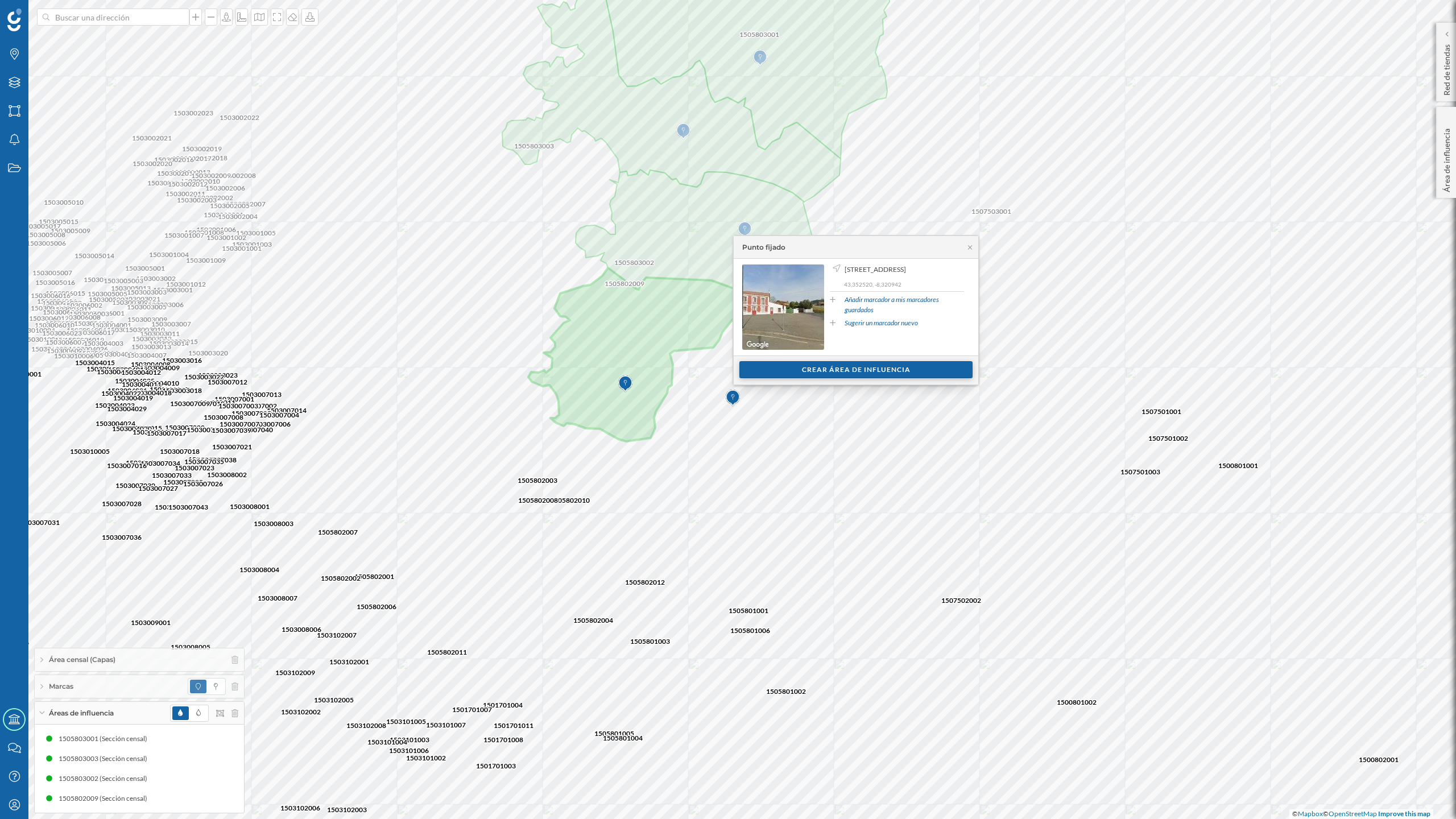
click at [800, 369] on div "Crear área de influencia" at bounding box center [856, 369] width 233 height 17
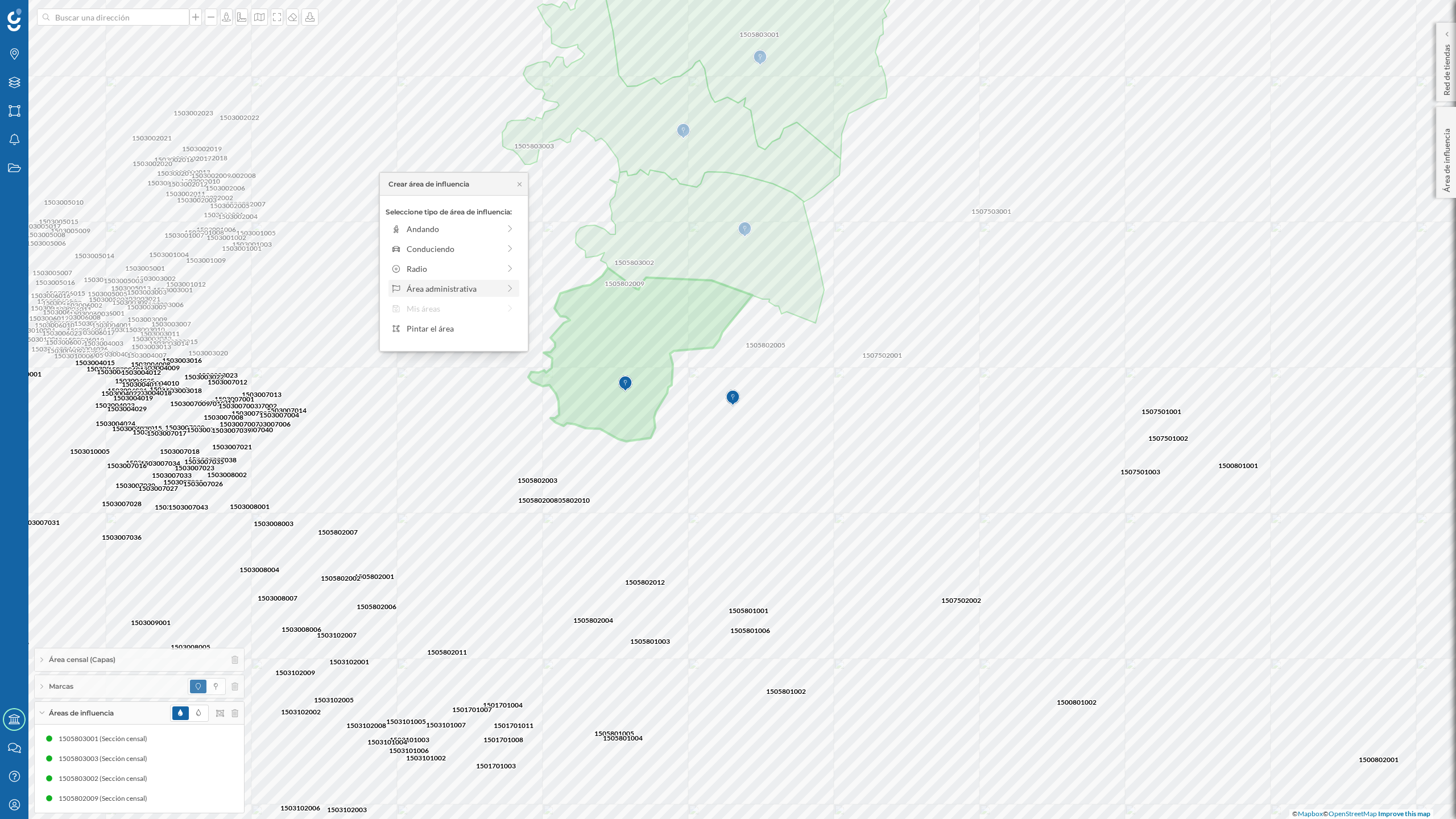
click at [457, 290] on div "Área administrativa" at bounding box center [453, 288] width 93 height 12
click at [428, 307] on div "Sección censal" at bounding box center [462, 308] width 112 height 12
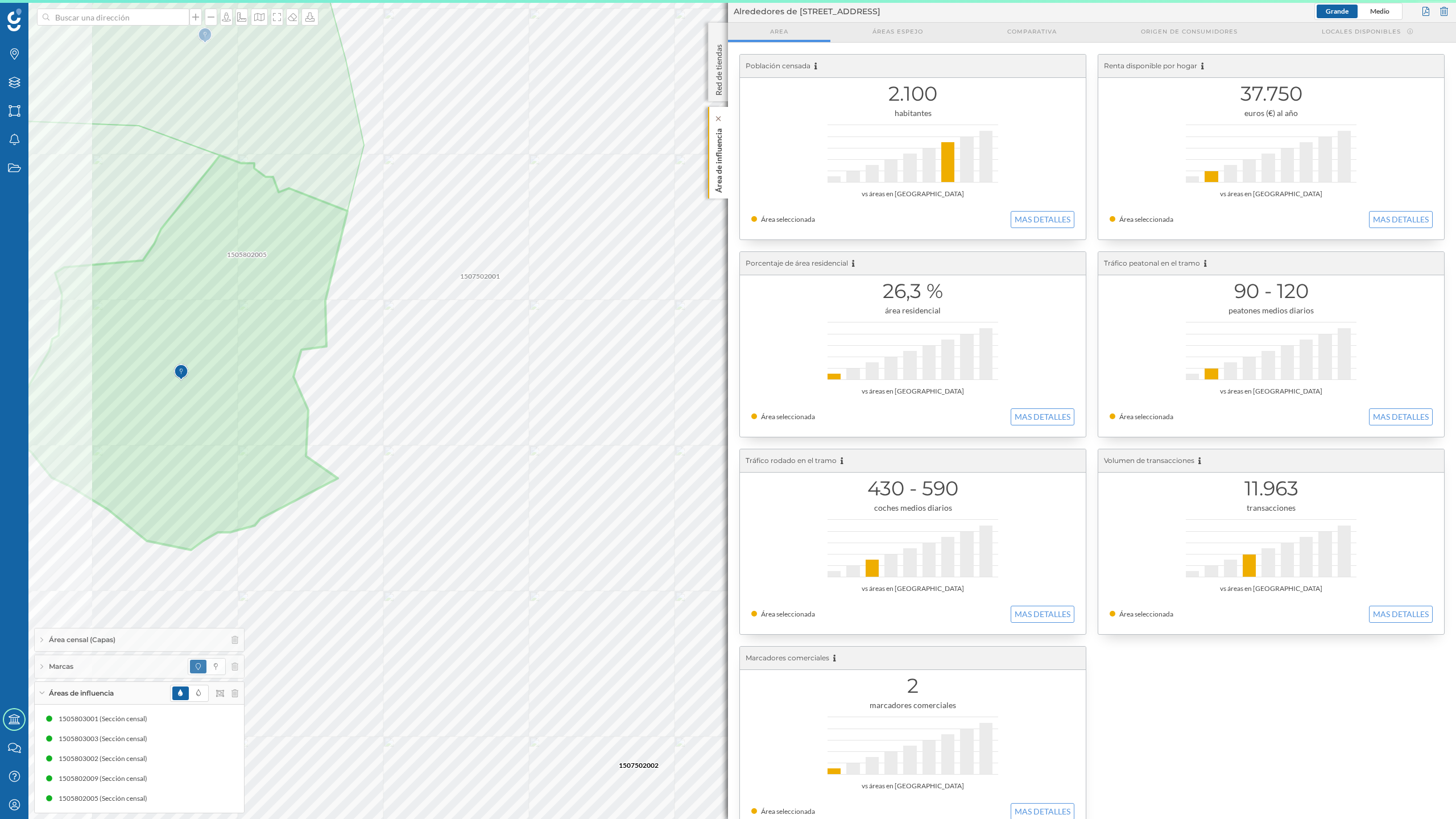
click at [722, 174] on p "Área de influencia" at bounding box center [719, 158] width 11 height 69
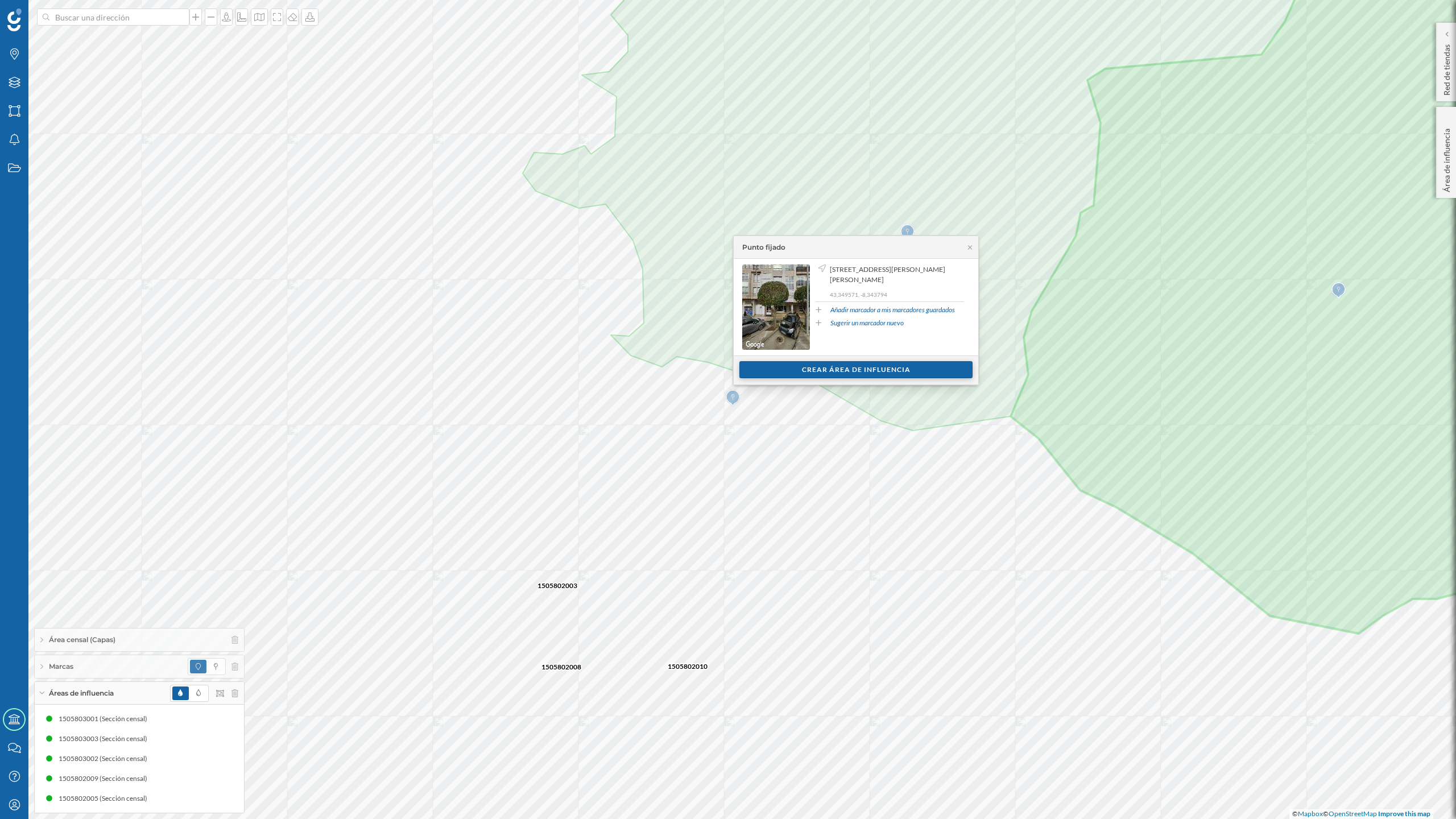
click at [838, 370] on div "Crear área de influencia" at bounding box center [856, 369] width 233 height 17
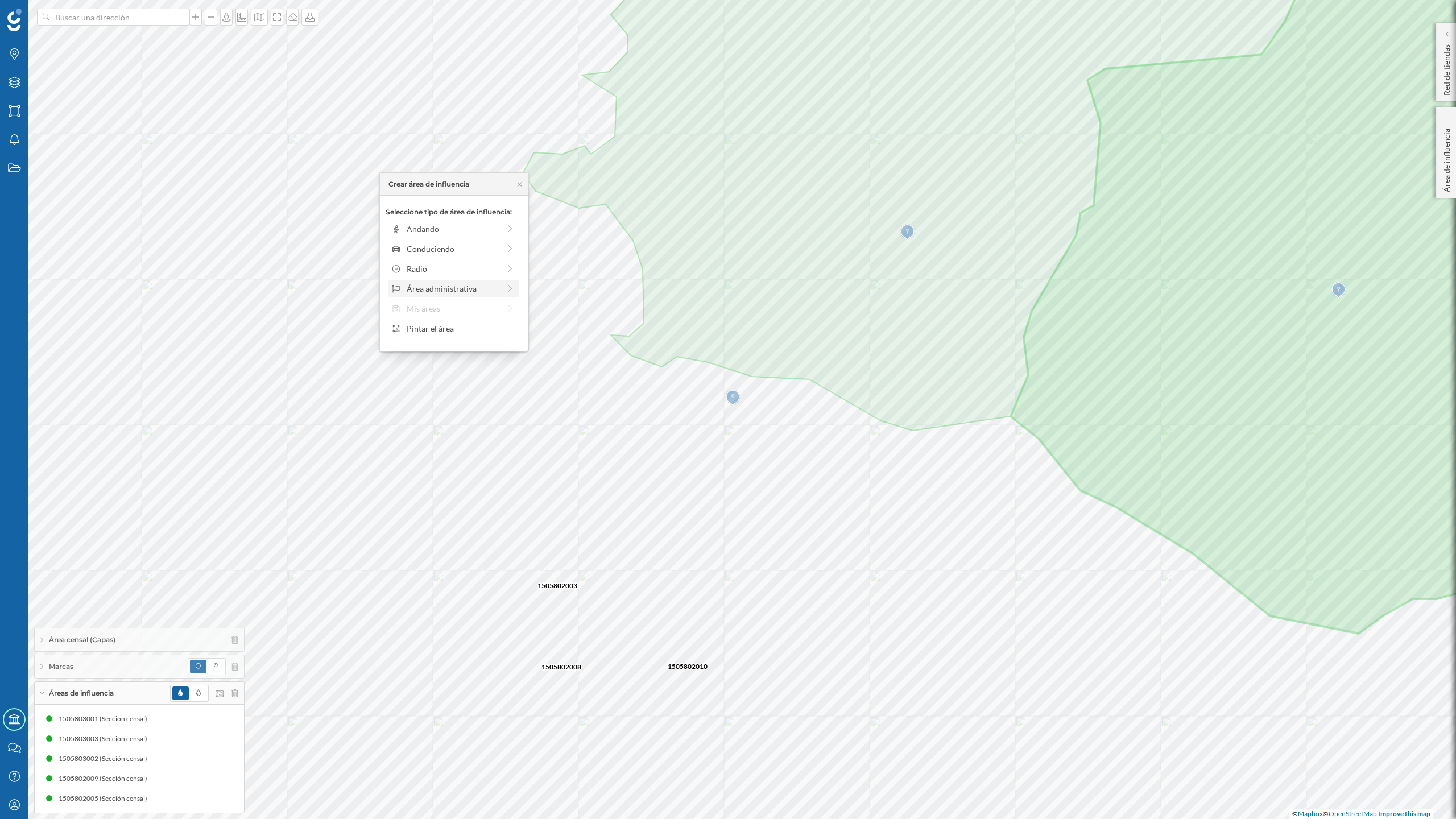
click at [468, 281] on div "Área administrativa" at bounding box center [454, 288] width 131 height 17
click at [438, 305] on div "Sección censal" at bounding box center [462, 308] width 112 height 12
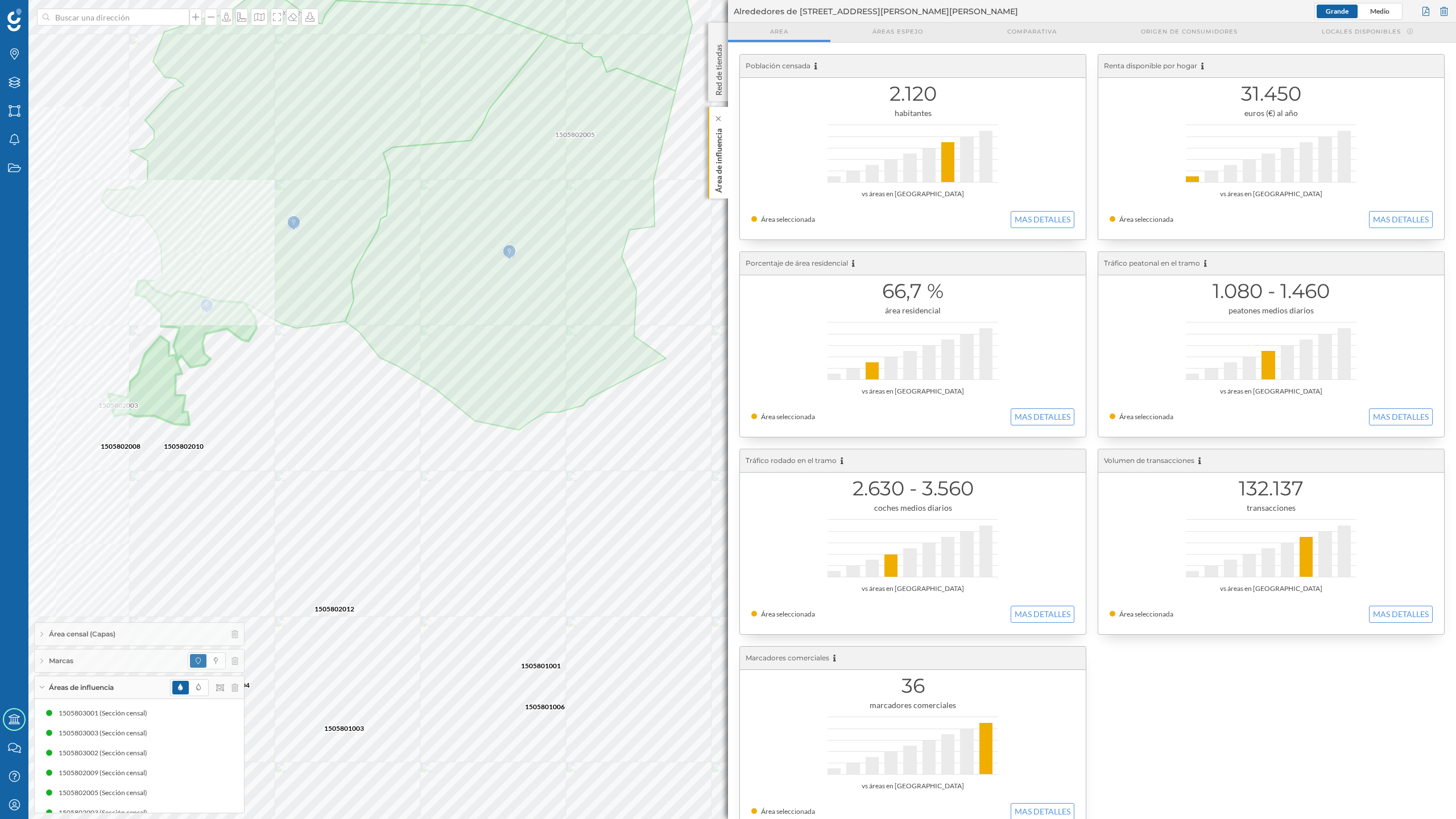
click at [725, 188] on div "Área de influencia" at bounding box center [718, 153] width 20 height 92
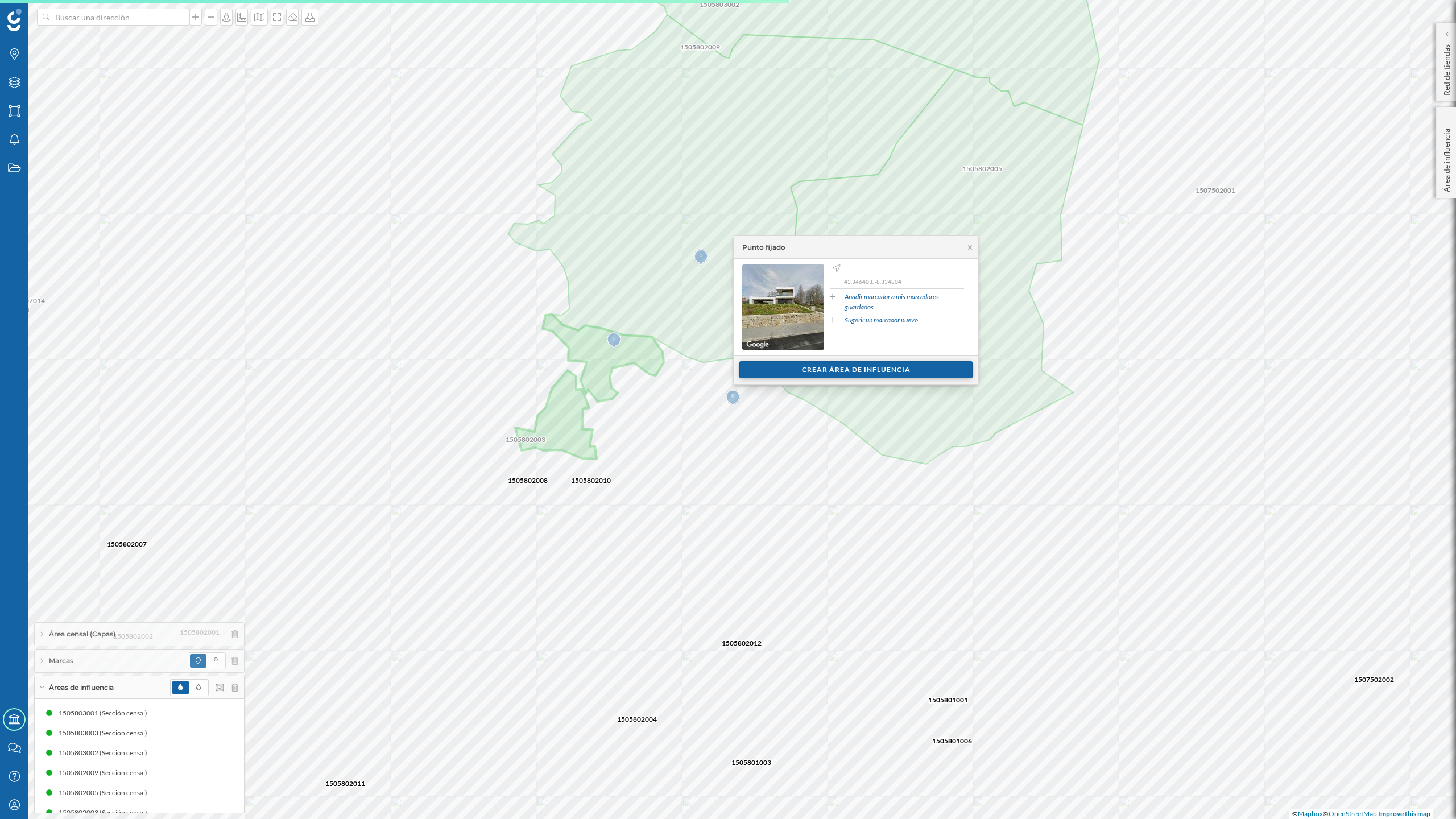
click at [755, 374] on div "Crear área de influencia" at bounding box center [856, 369] width 233 height 17
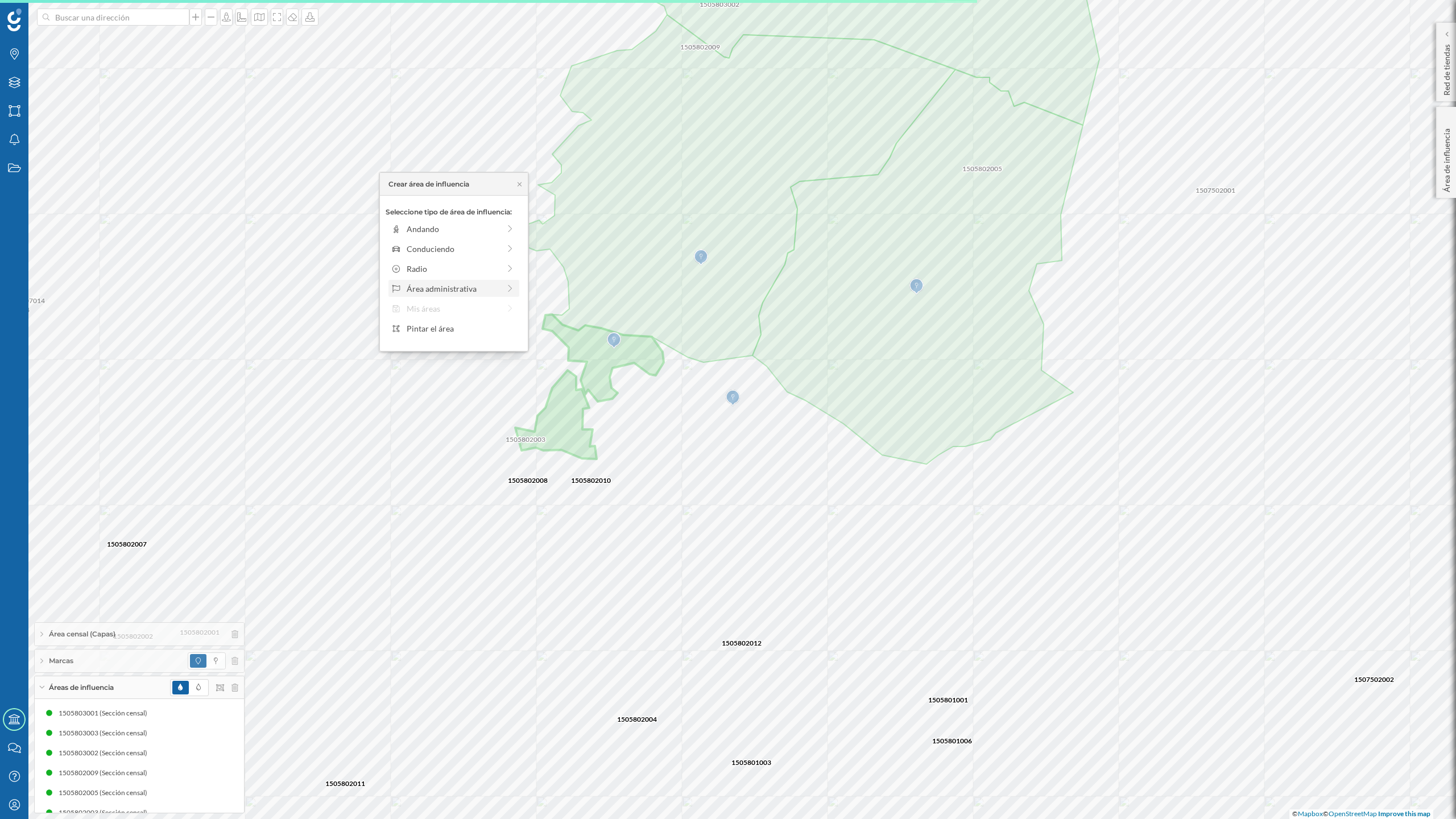
click at [409, 286] on div "Área administrativa" at bounding box center [453, 288] width 93 height 12
click at [420, 304] on div "Sección censal" at bounding box center [462, 308] width 112 height 12
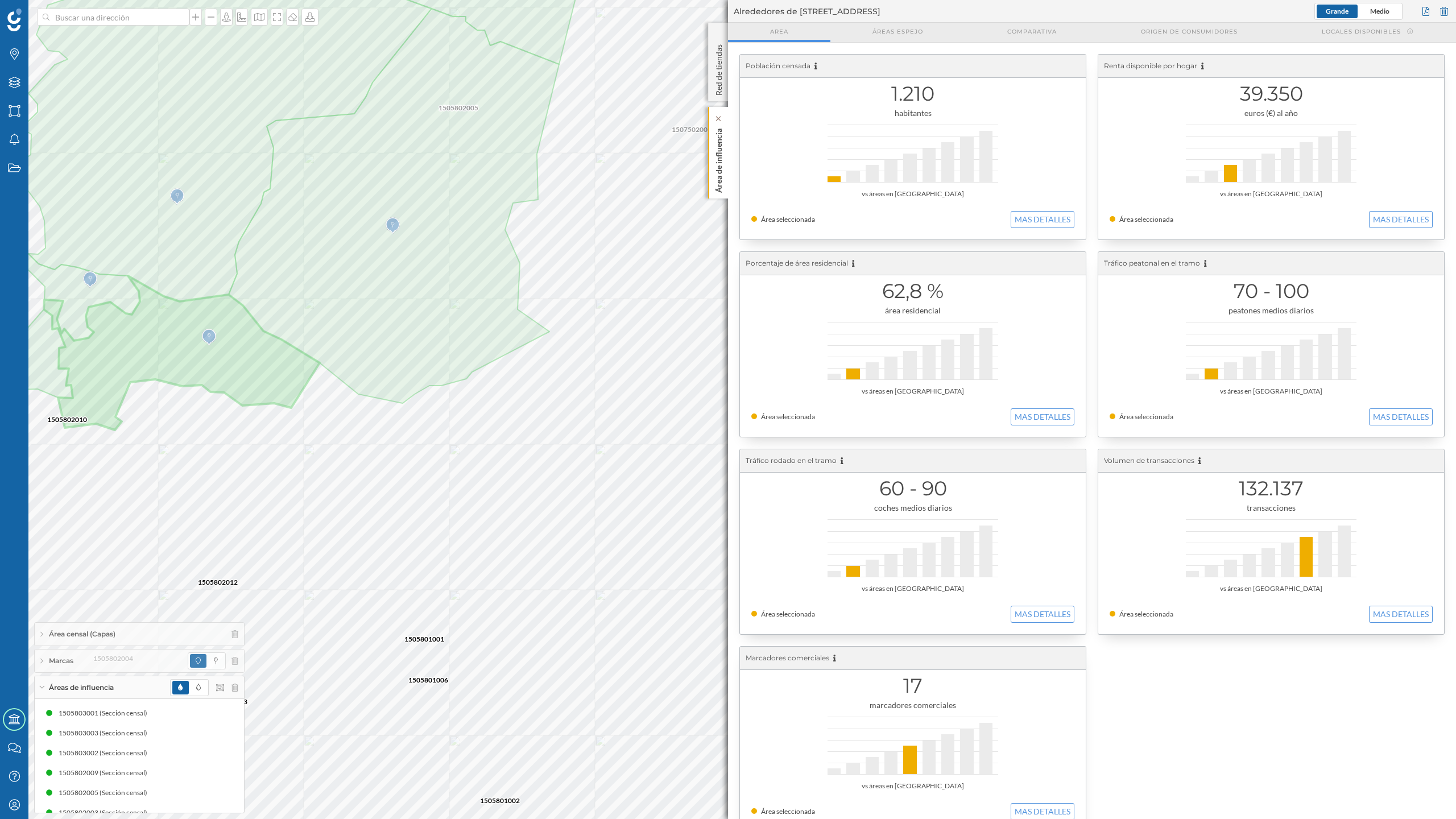
click at [719, 179] on p "Área de influencia" at bounding box center [719, 158] width 11 height 69
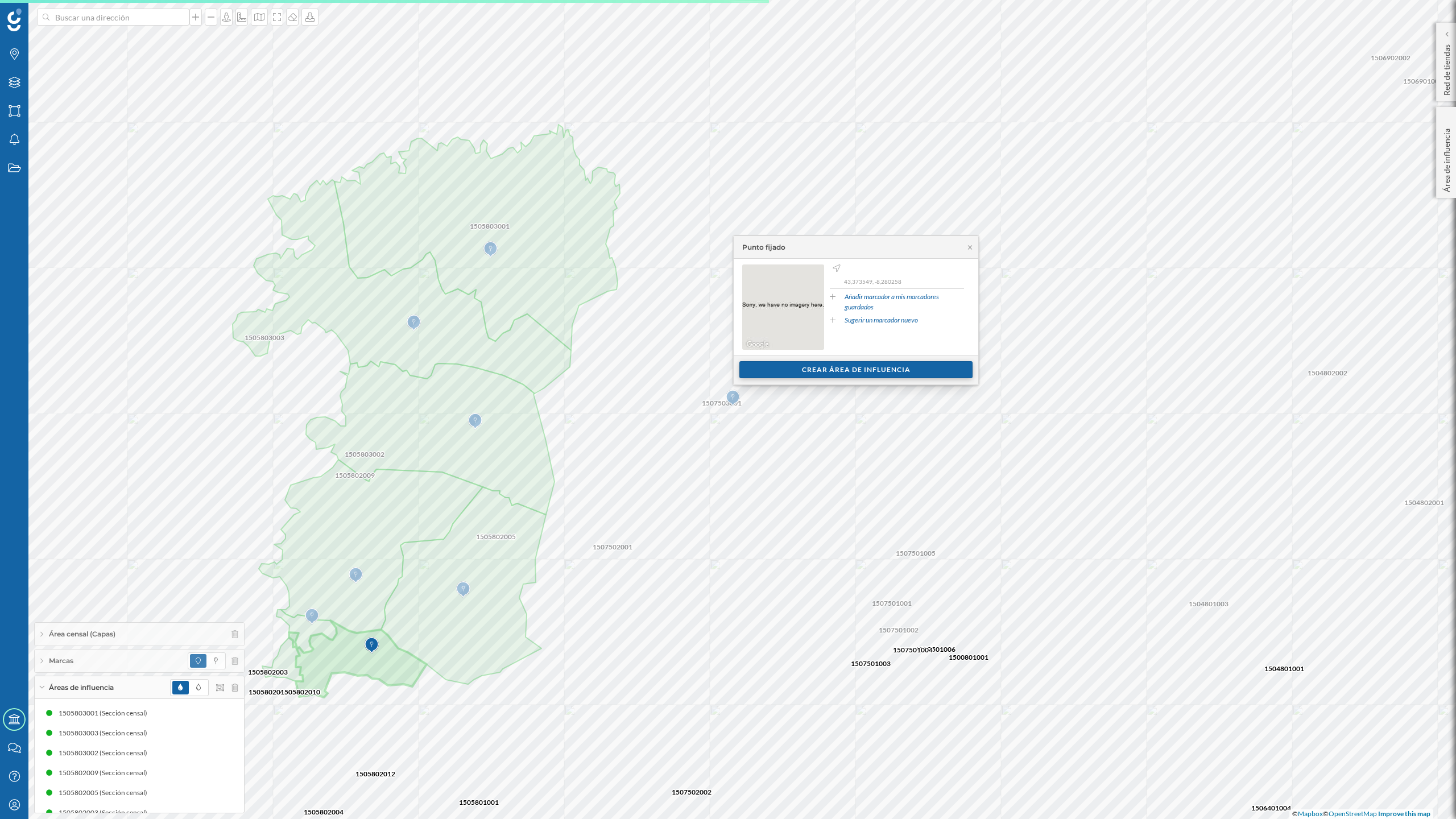
click at [871, 368] on div "Crear área de influencia" at bounding box center [856, 369] width 233 height 17
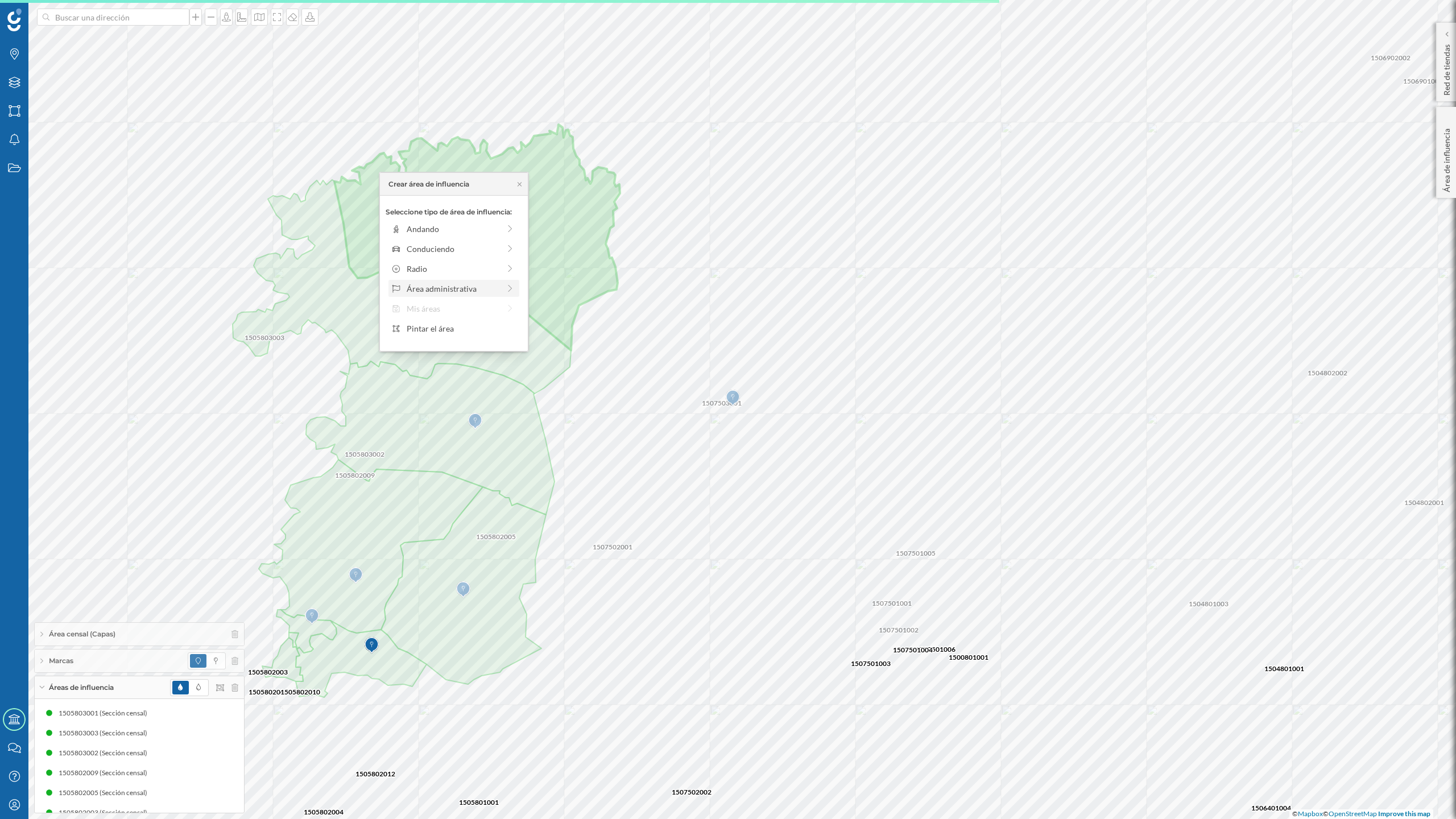
click at [442, 293] on div "Área administrativa" at bounding box center [453, 288] width 93 height 12
click at [444, 308] on div "Sección censal" at bounding box center [462, 308] width 112 height 12
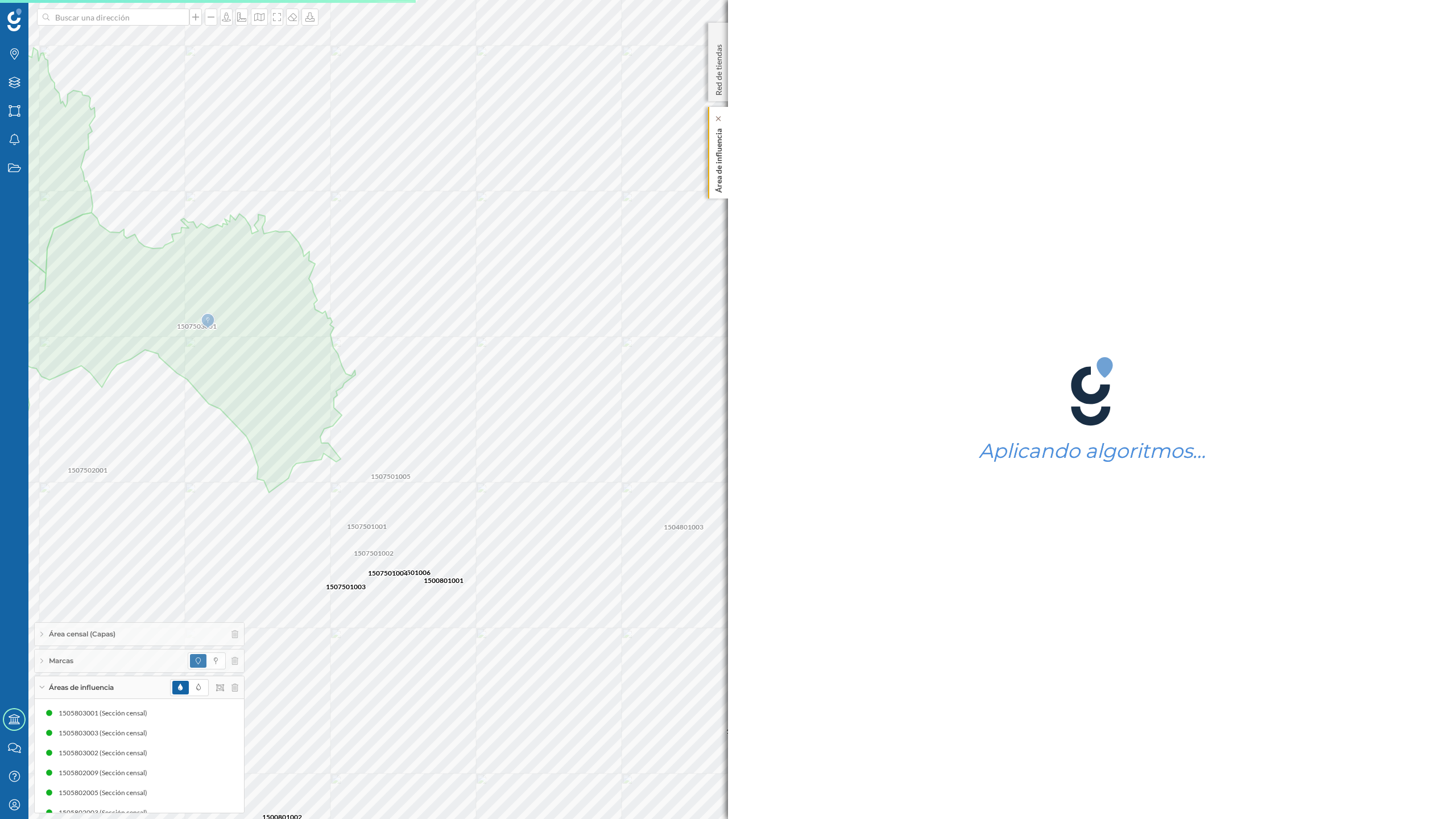
click at [723, 176] on p "Área de influencia" at bounding box center [719, 158] width 11 height 69
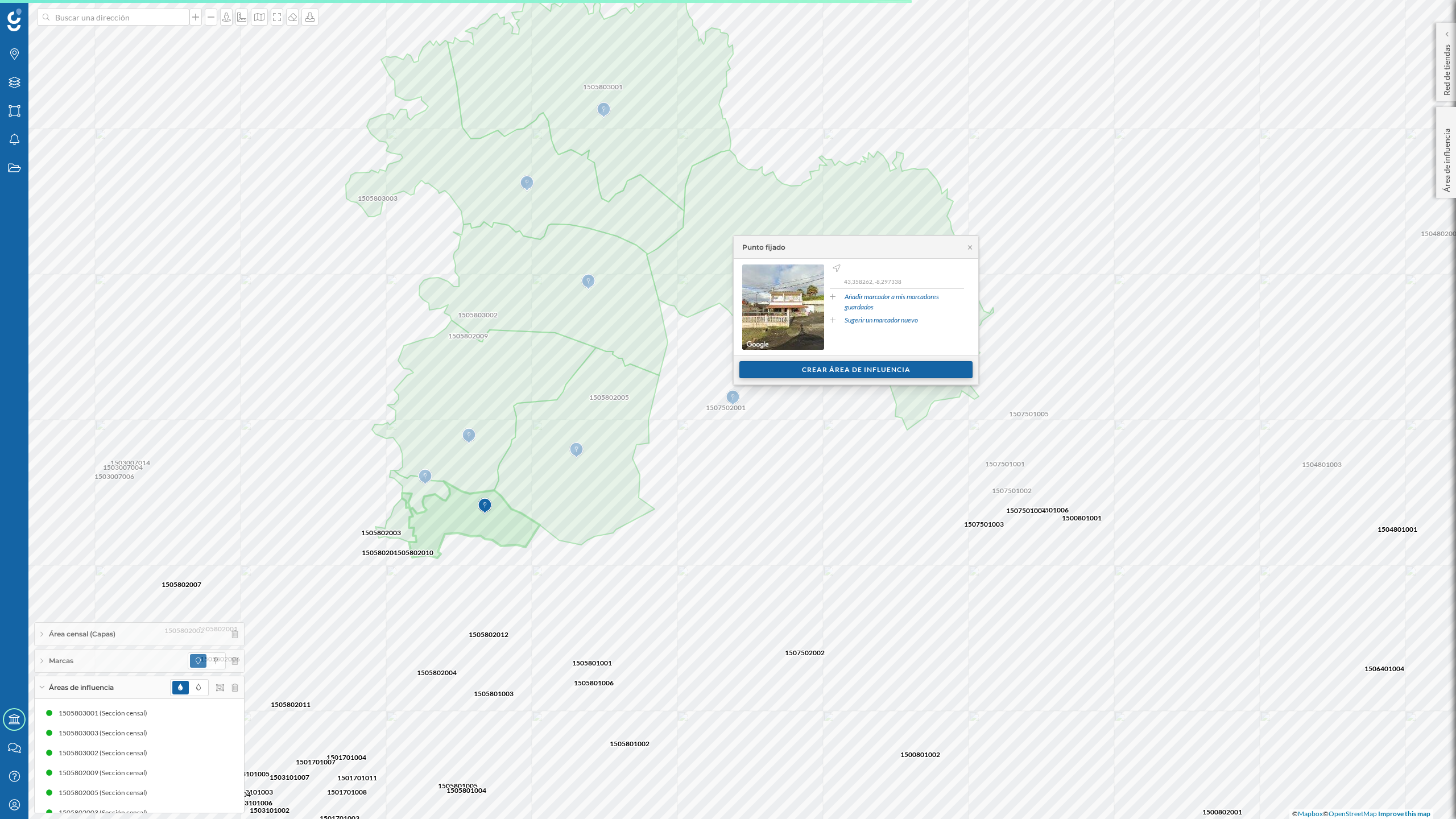
click at [797, 374] on div "Crear área de influencia" at bounding box center [856, 369] width 233 height 17
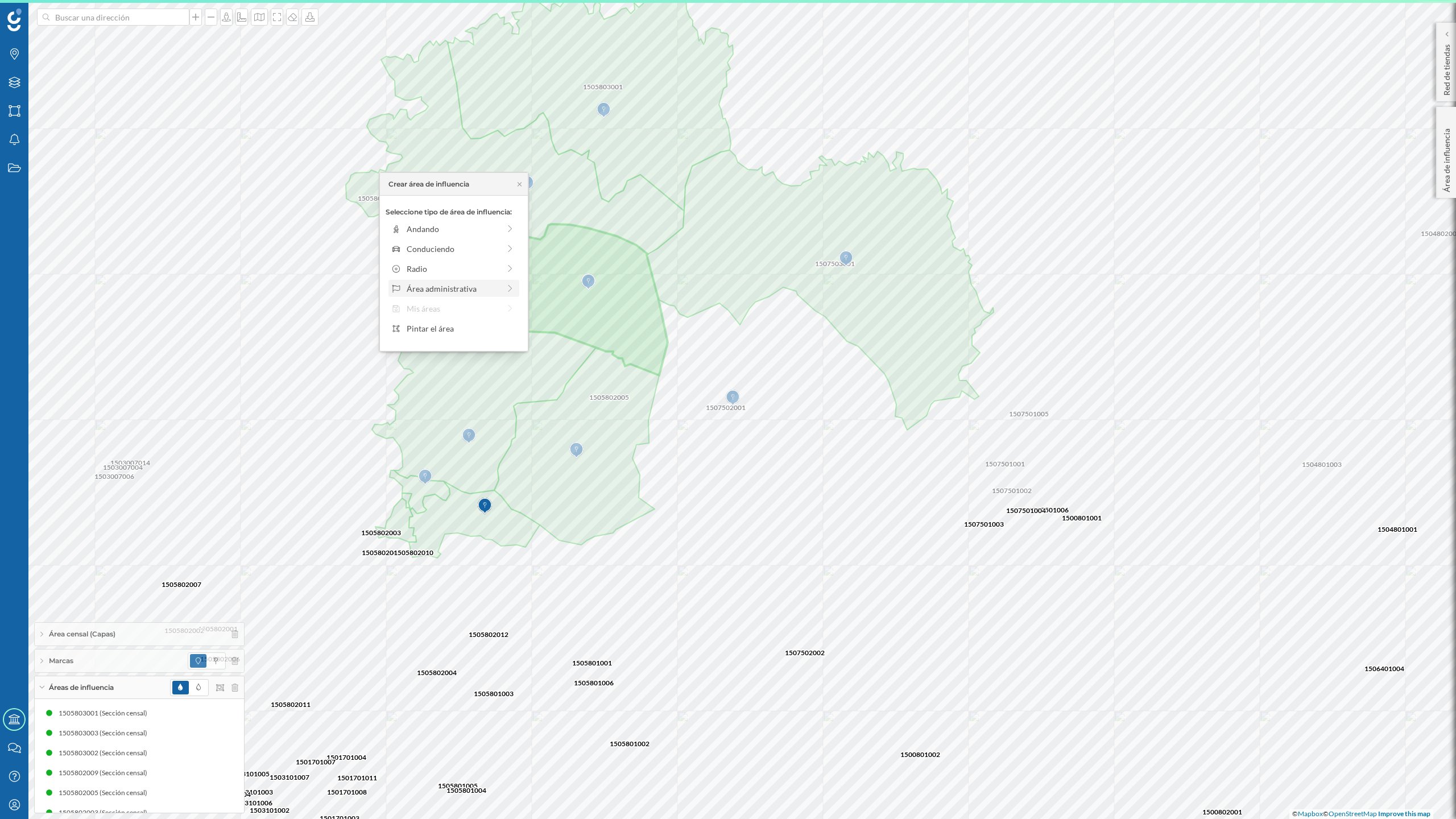
click at [437, 284] on div "Área administrativa" at bounding box center [453, 288] width 93 height 12
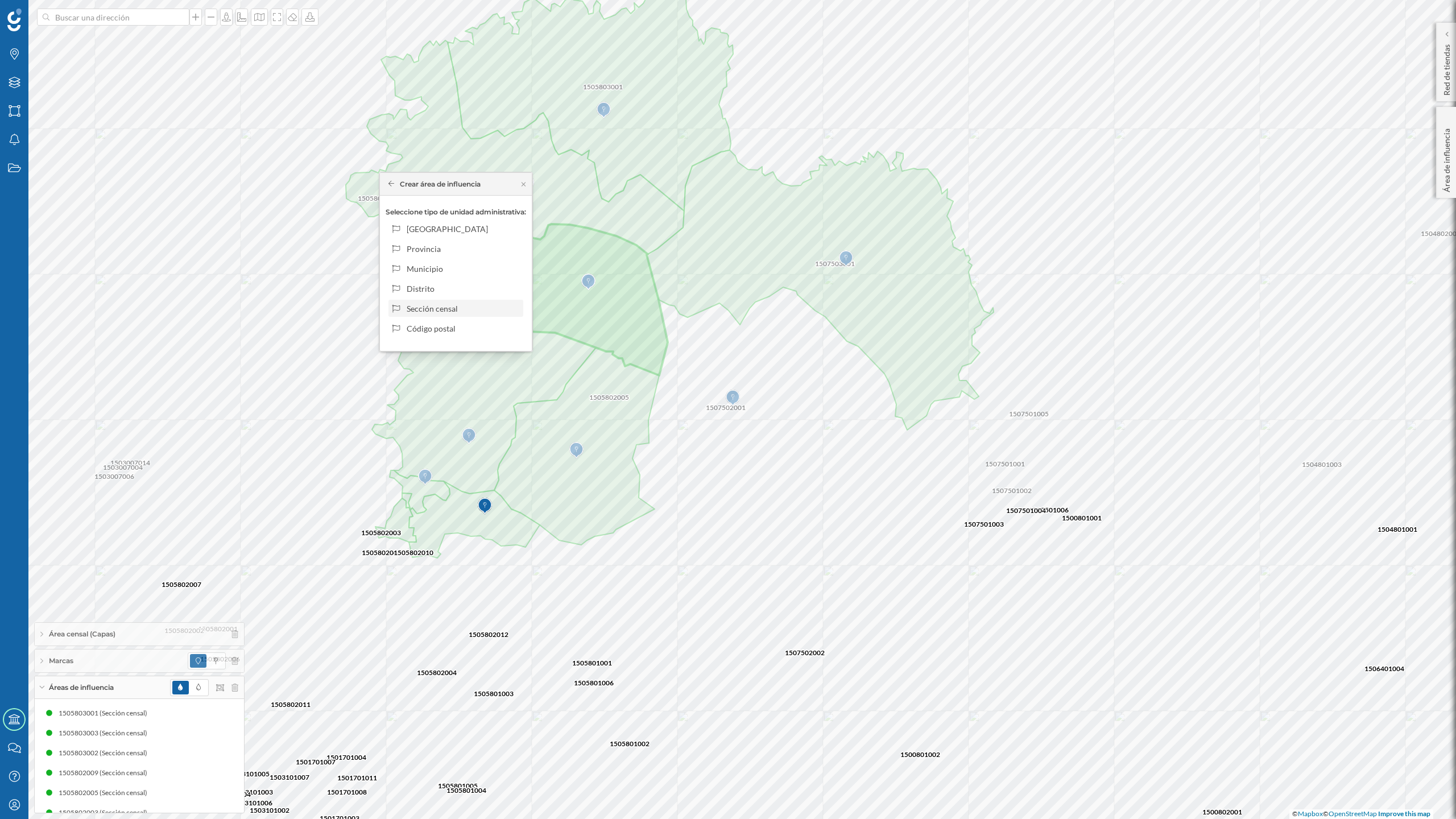
click at [429, 305] on div "Sección censal" at bounding box center [462, 308] width 112 height 12
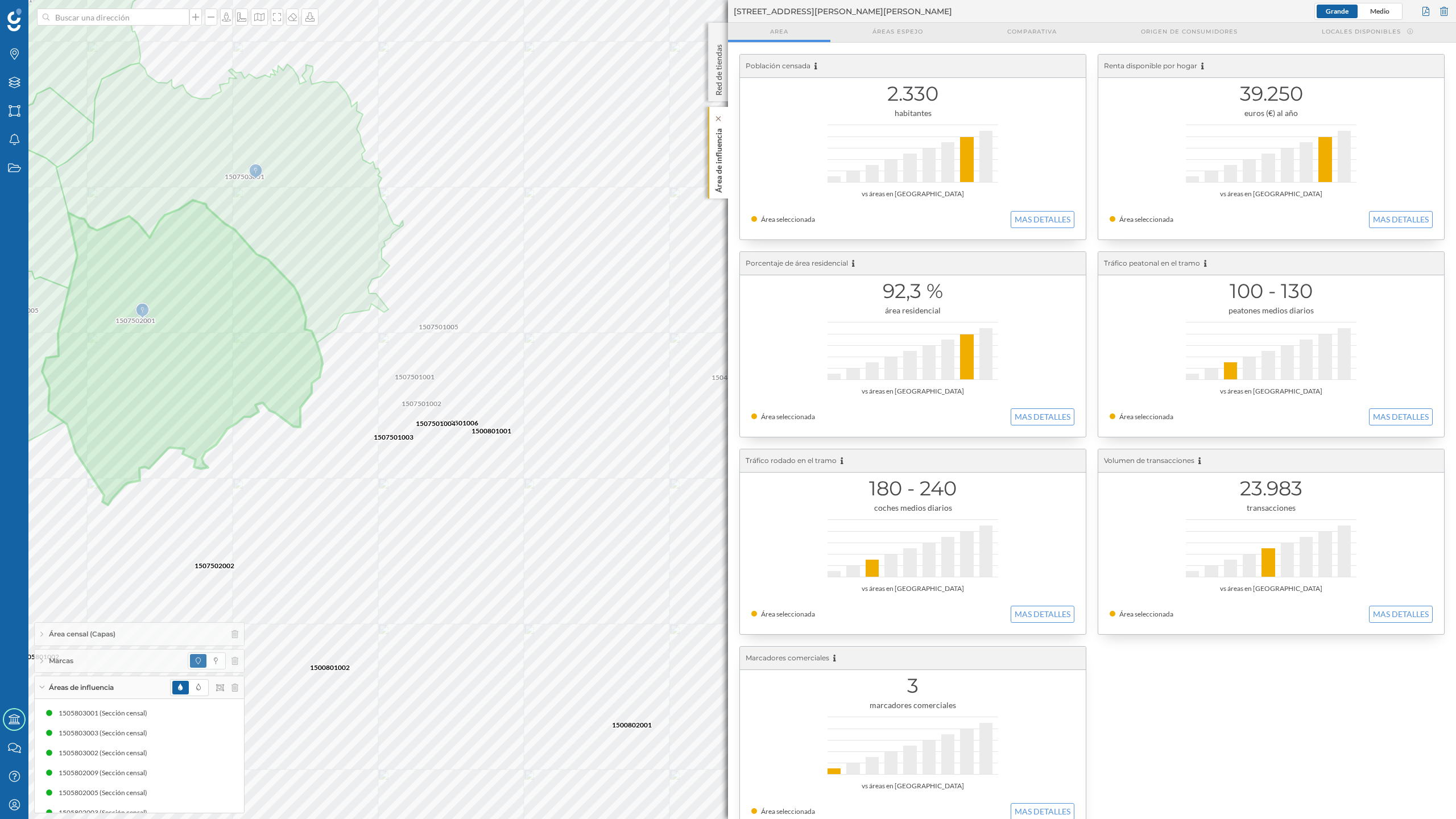
click at [714, 188] on p "Área de influencia" at bounding box center [719, 158] width 11 height 69
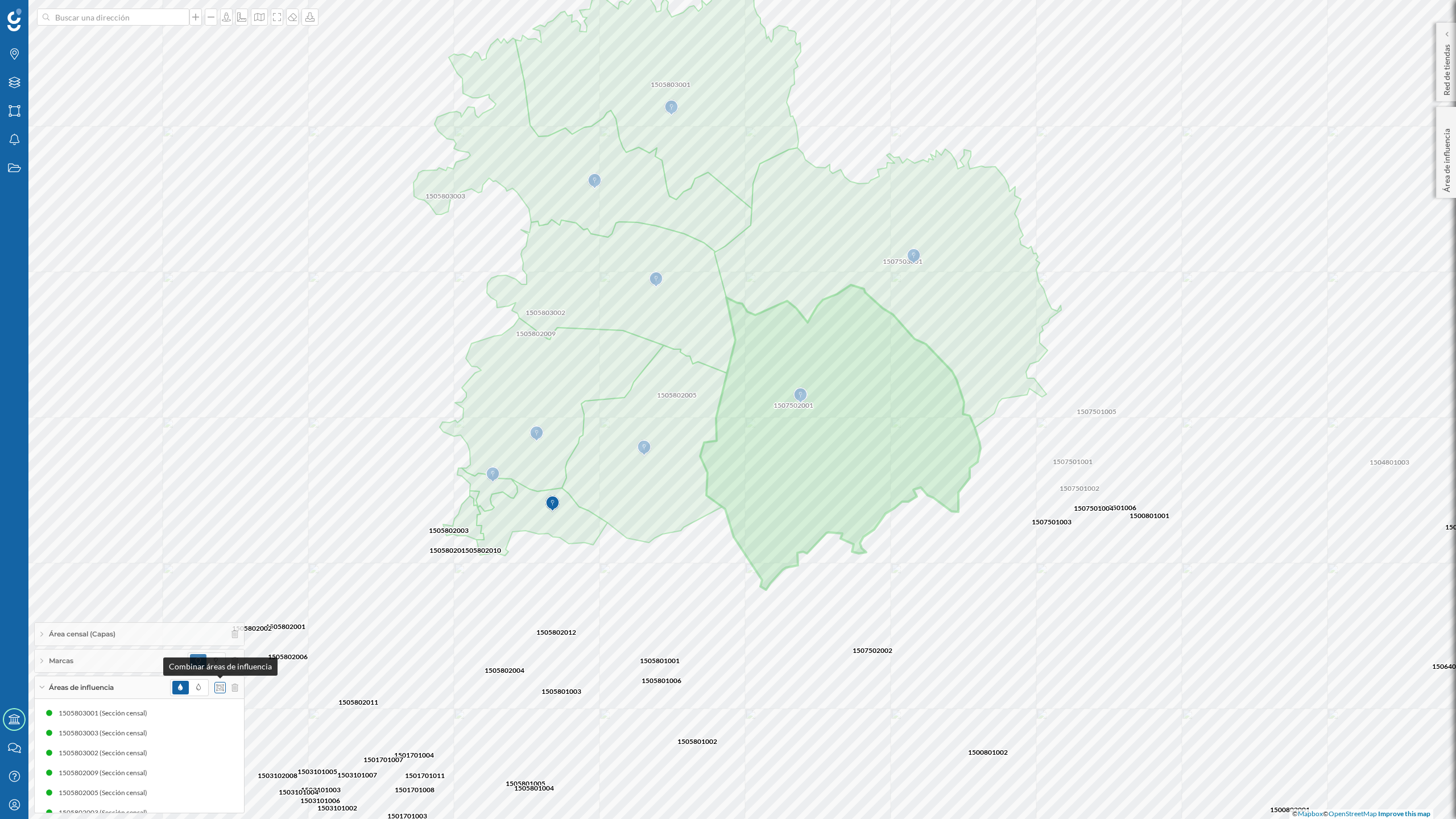
click at [219, 690] on icon at bounding box center [220, 687] width 8 height 8
click at [285, 620] on icon at bounding box center [288, 620] width 11 height 8
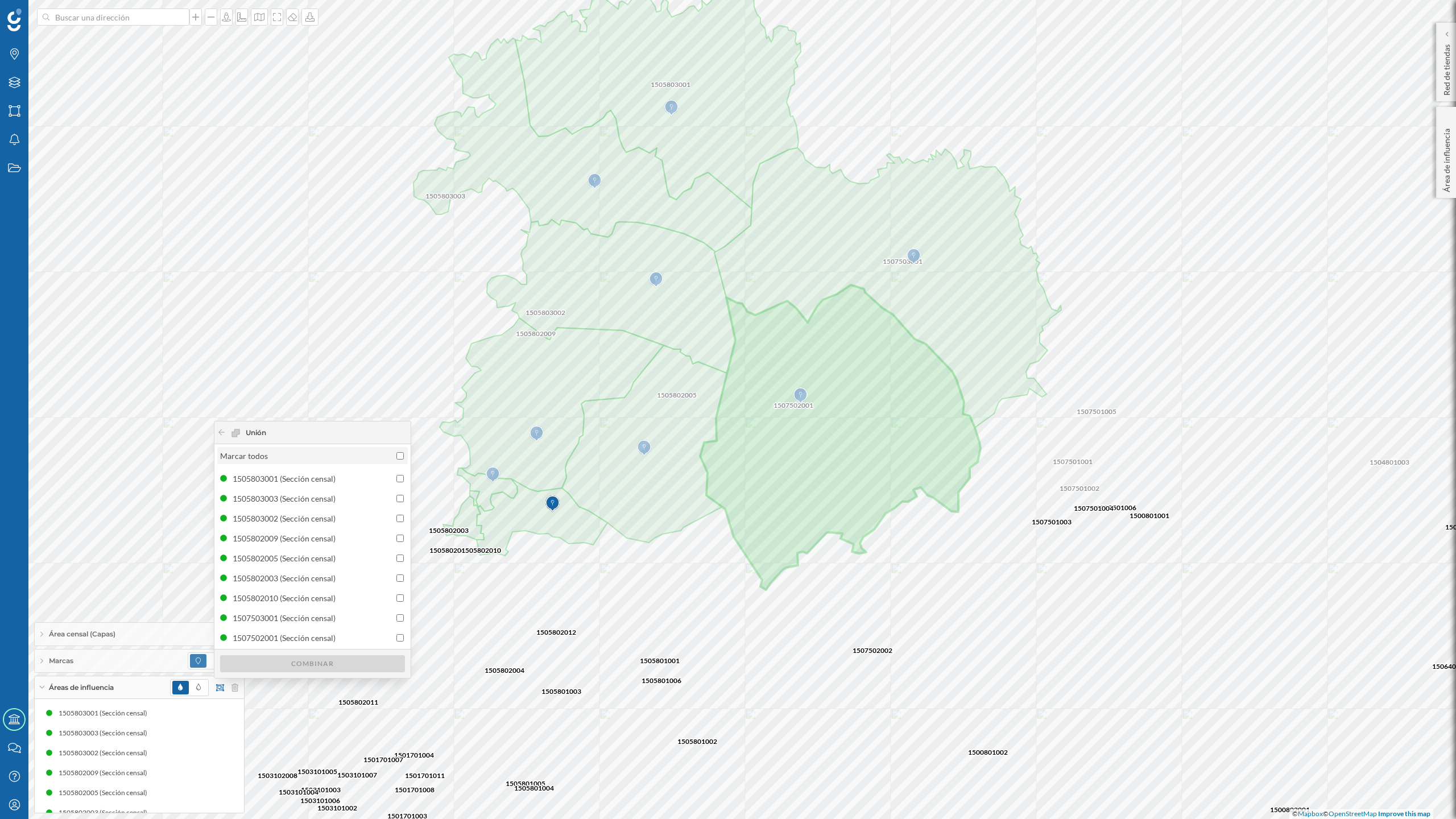
click at [398, 452] on input "Marcar todos" at bounding box center [400, 456] width 8 height 8
checkbox input "true"
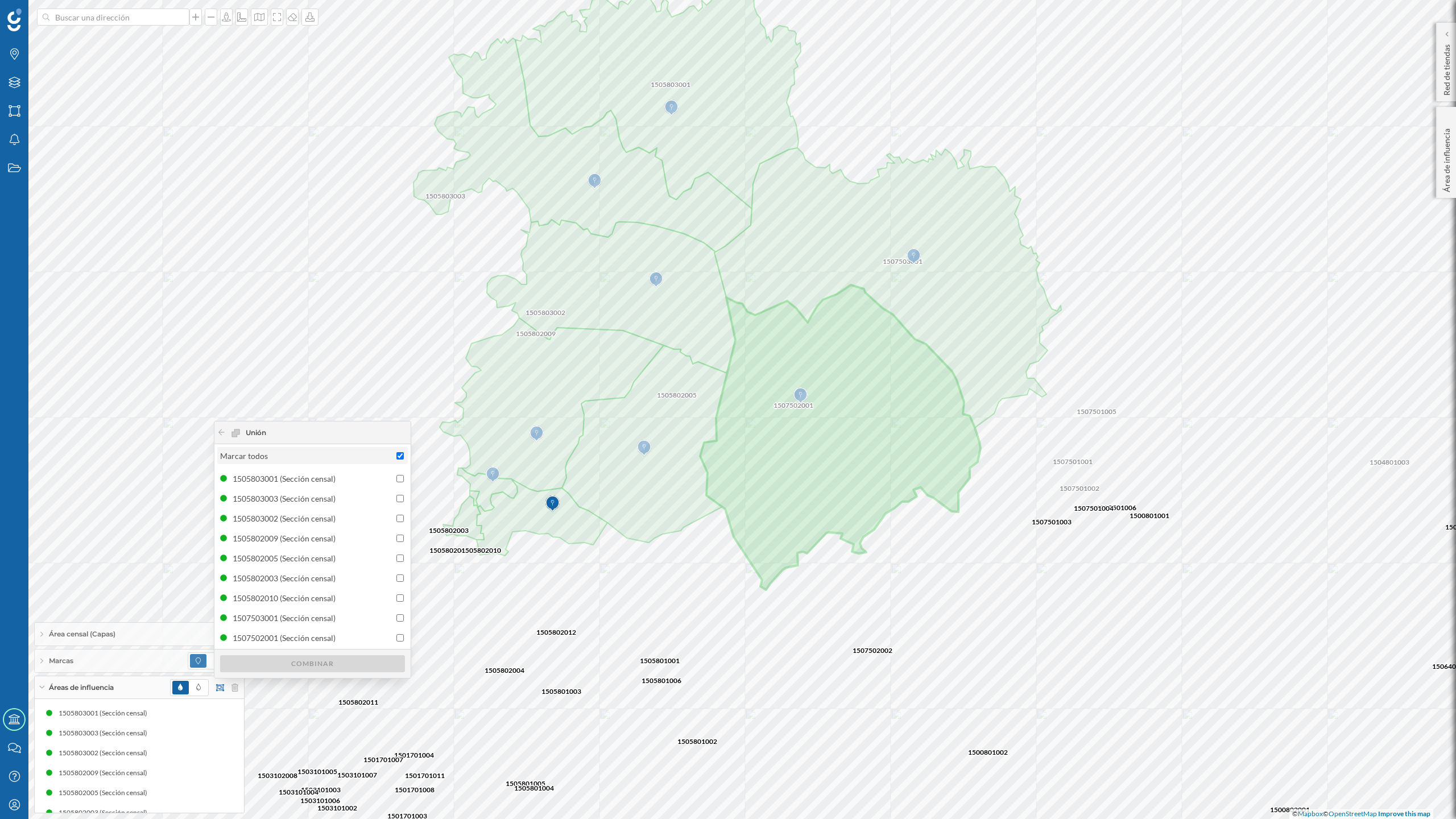
checkbox input "true"
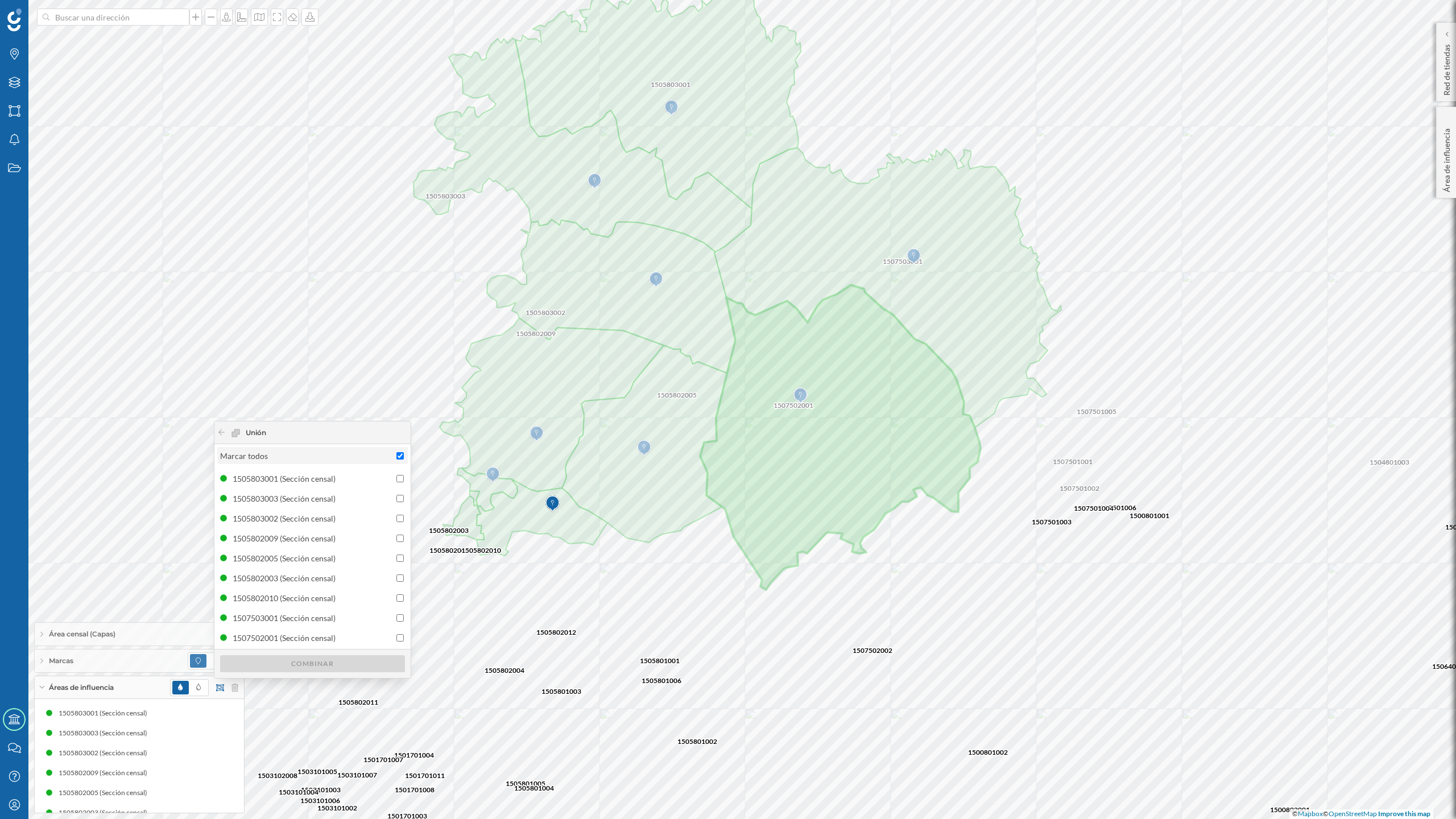
checkbox input "true"
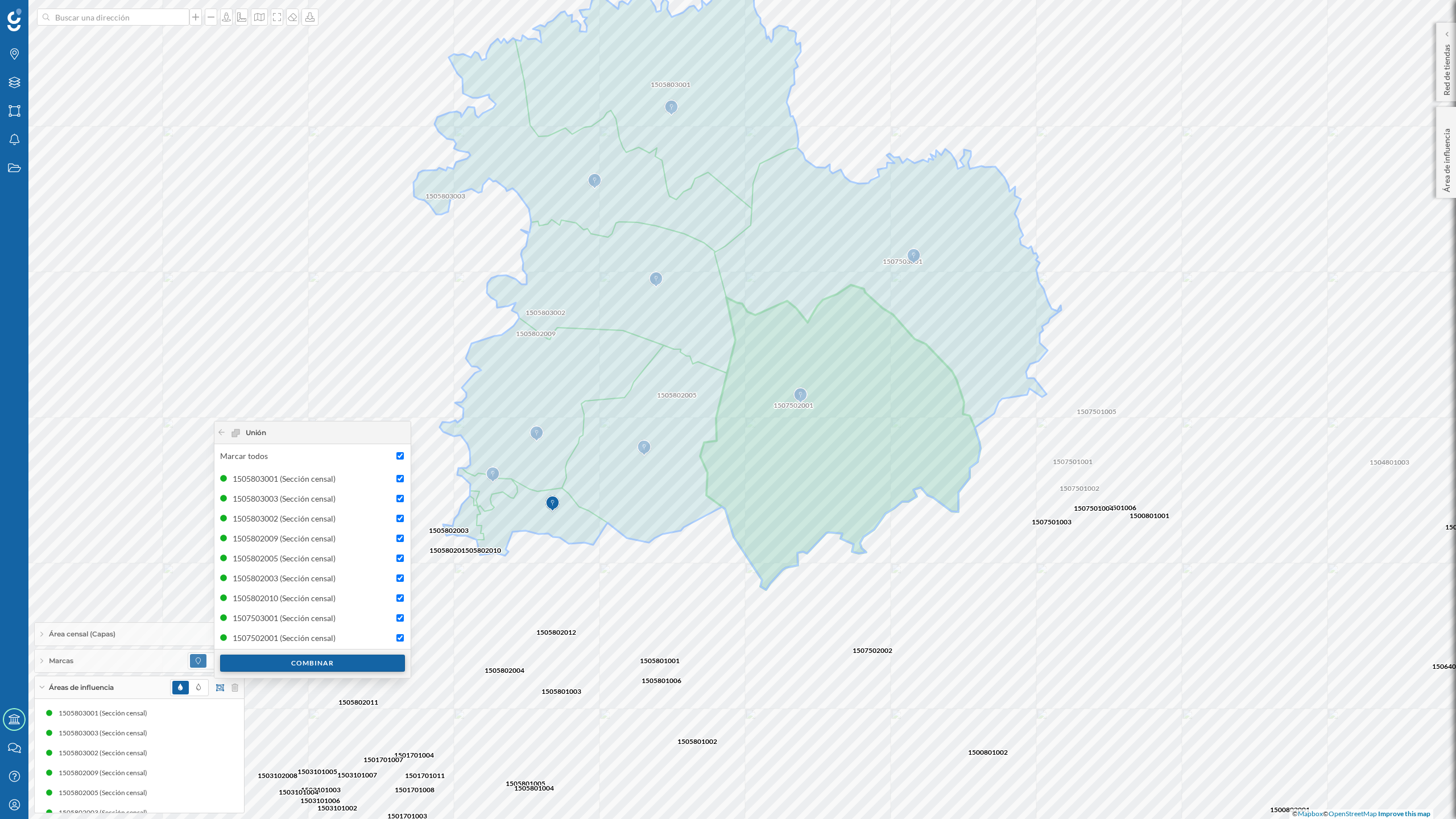
click at [325, 667] on div "Combinar" at bounding box center [313, 663] width 185 height 17
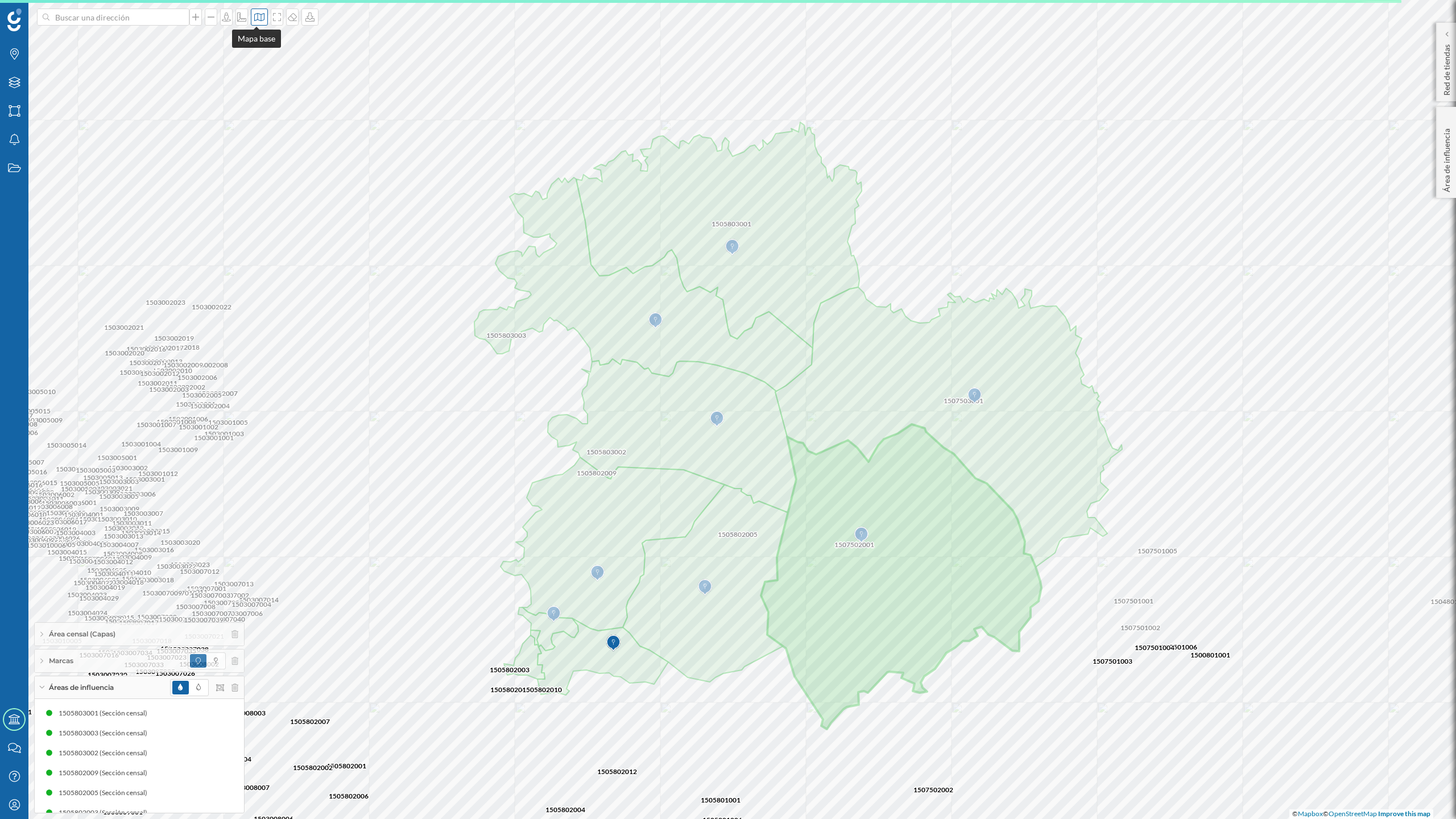
click at [256, 18] on icon at bounding box center [260, 17] width 11 height 10
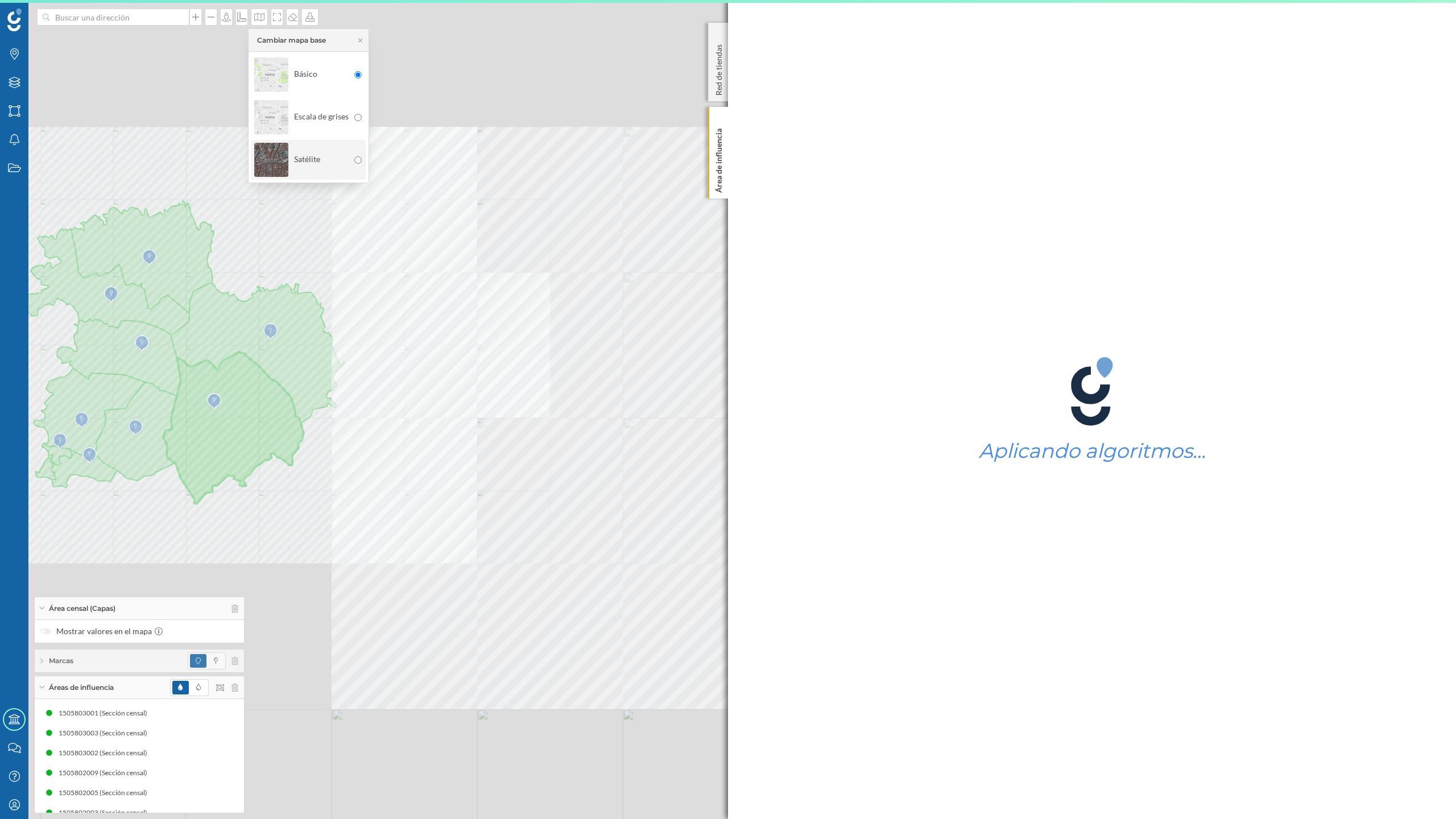
click at [357, 159] on input "radio" at bounding box center [358, 160] width 8 height 8
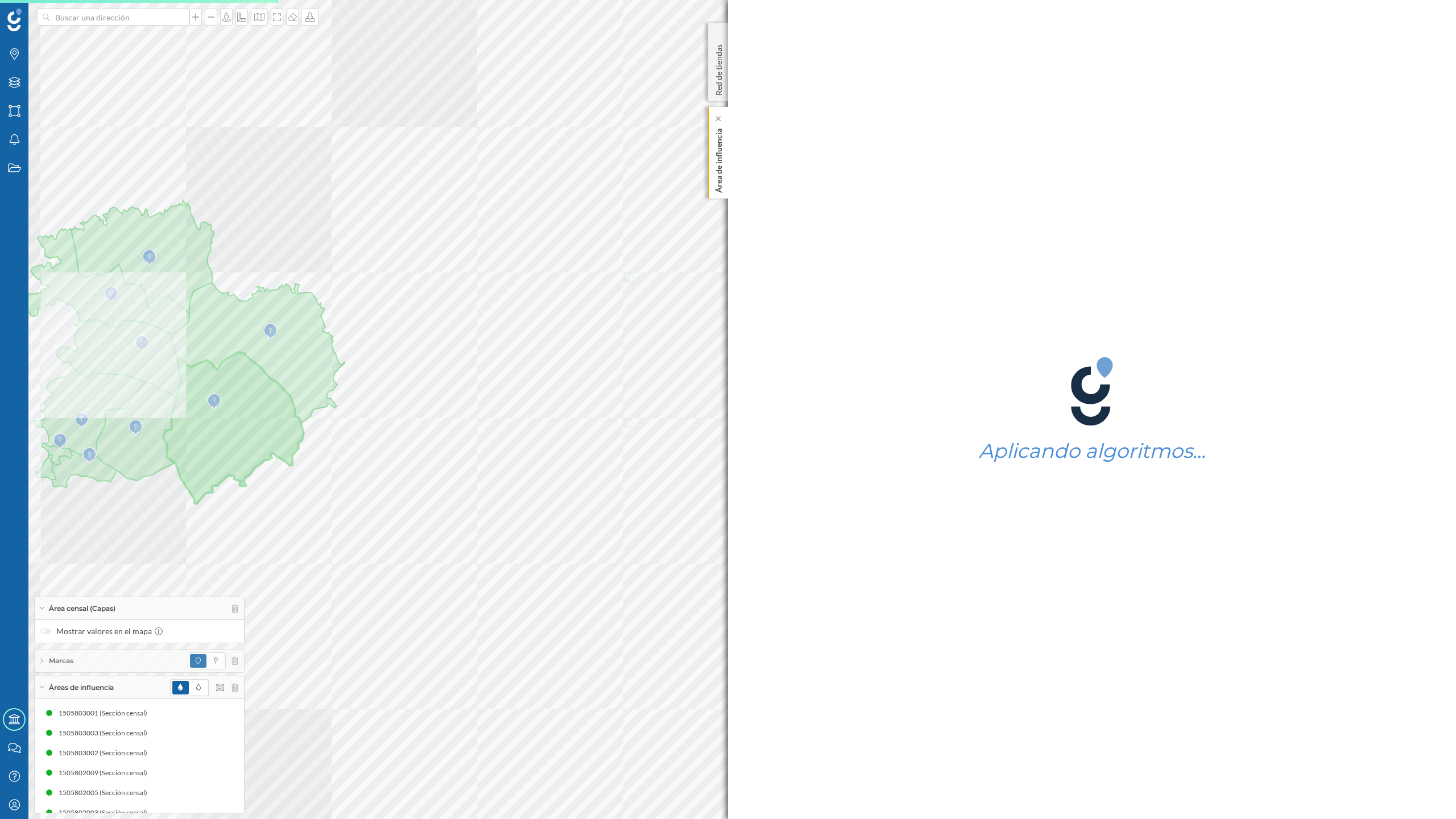
click at [717, 176] on p "Área de influencia" at bounding box center [719, 158] width 11 height 69
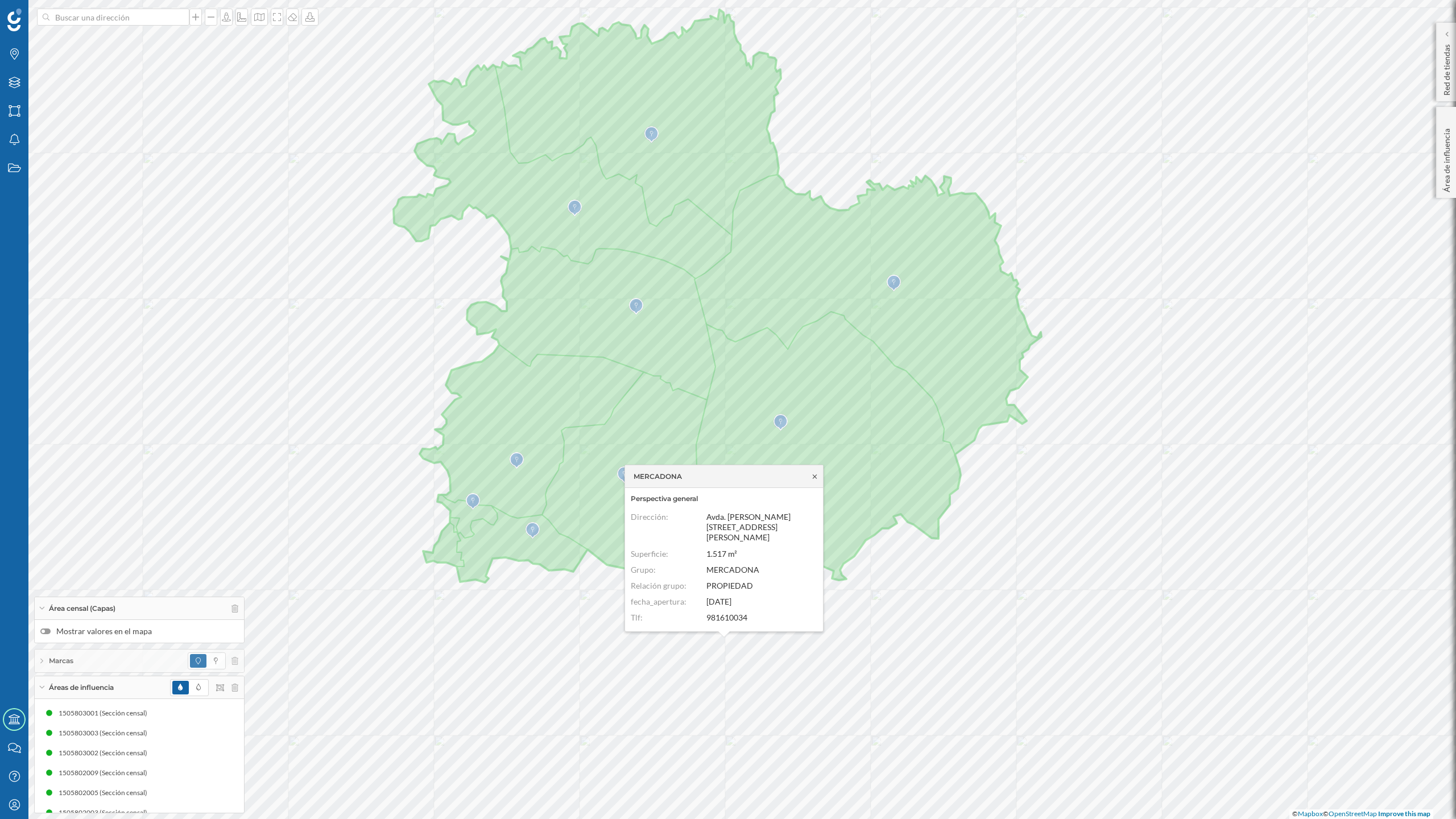
click at [815, 473] on icon at bounding box center [814, 476] width 9 height 7
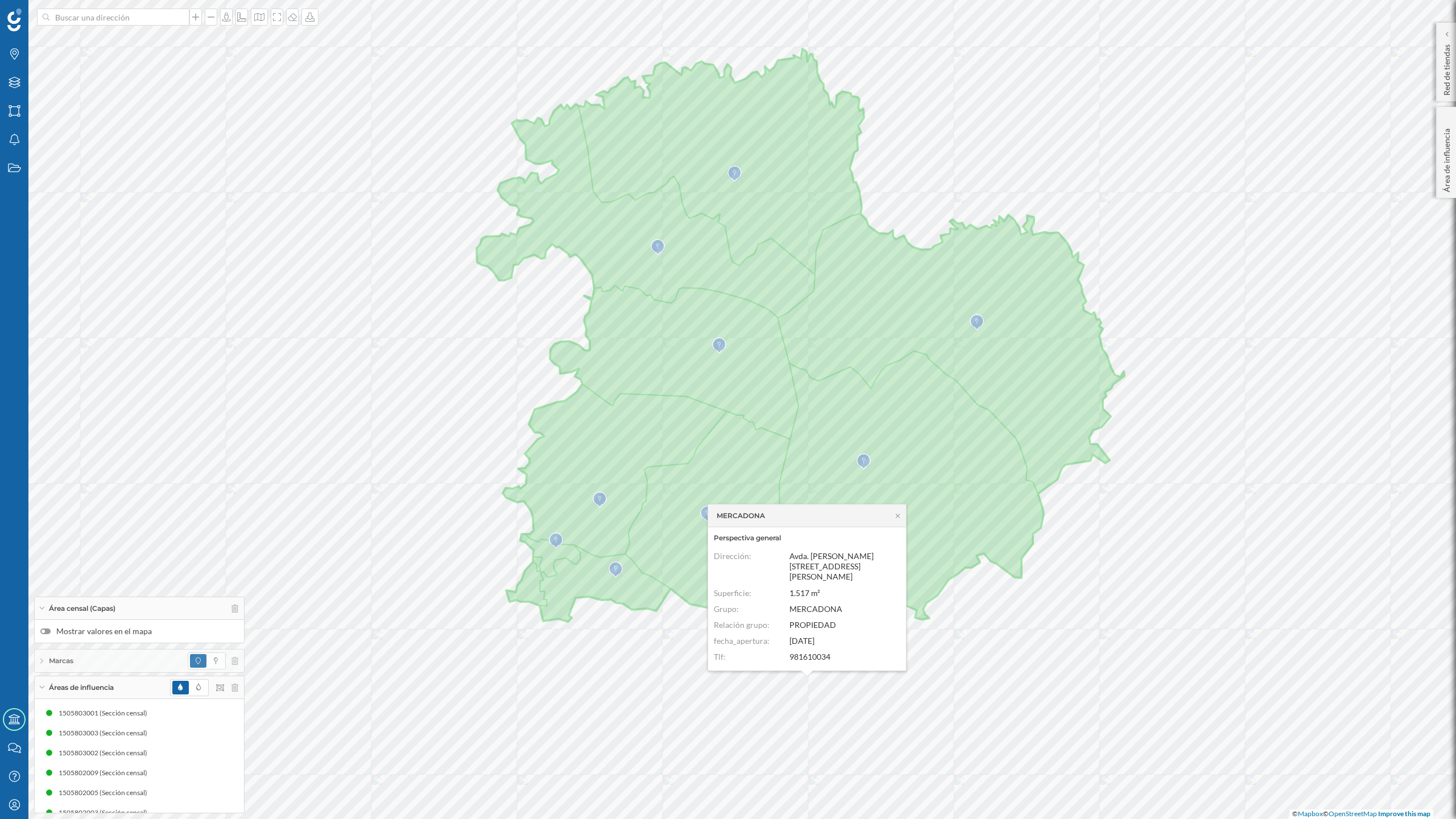
click at [50, 628] on div at bounding box center [45, 631] width 11 height 6
click at [0, 0] on input "Mostrar valores en el mapa" at bounding box center [0, 0] width 0 height 0
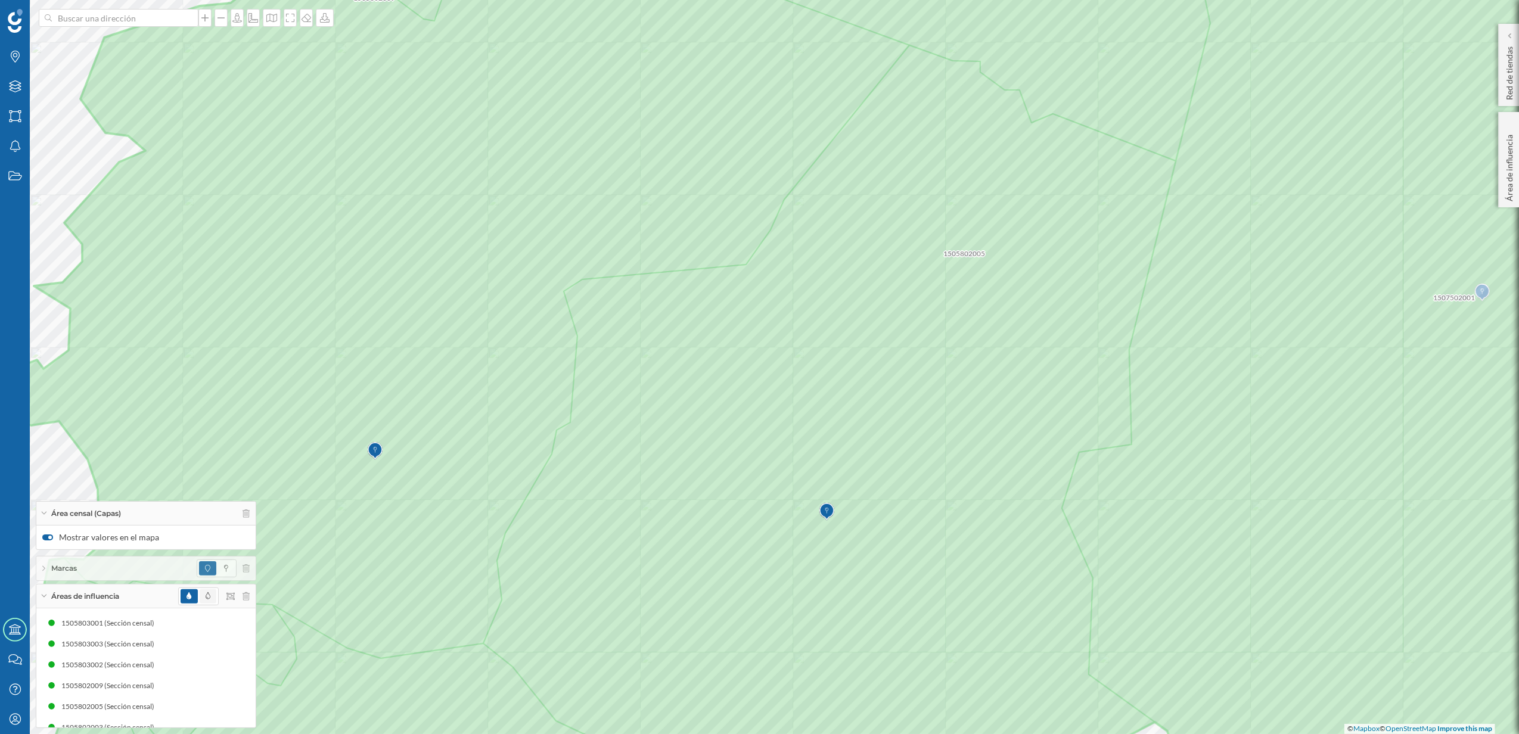
click at [212, 601] on span at bounding box center [208, 596] width 17 height 14
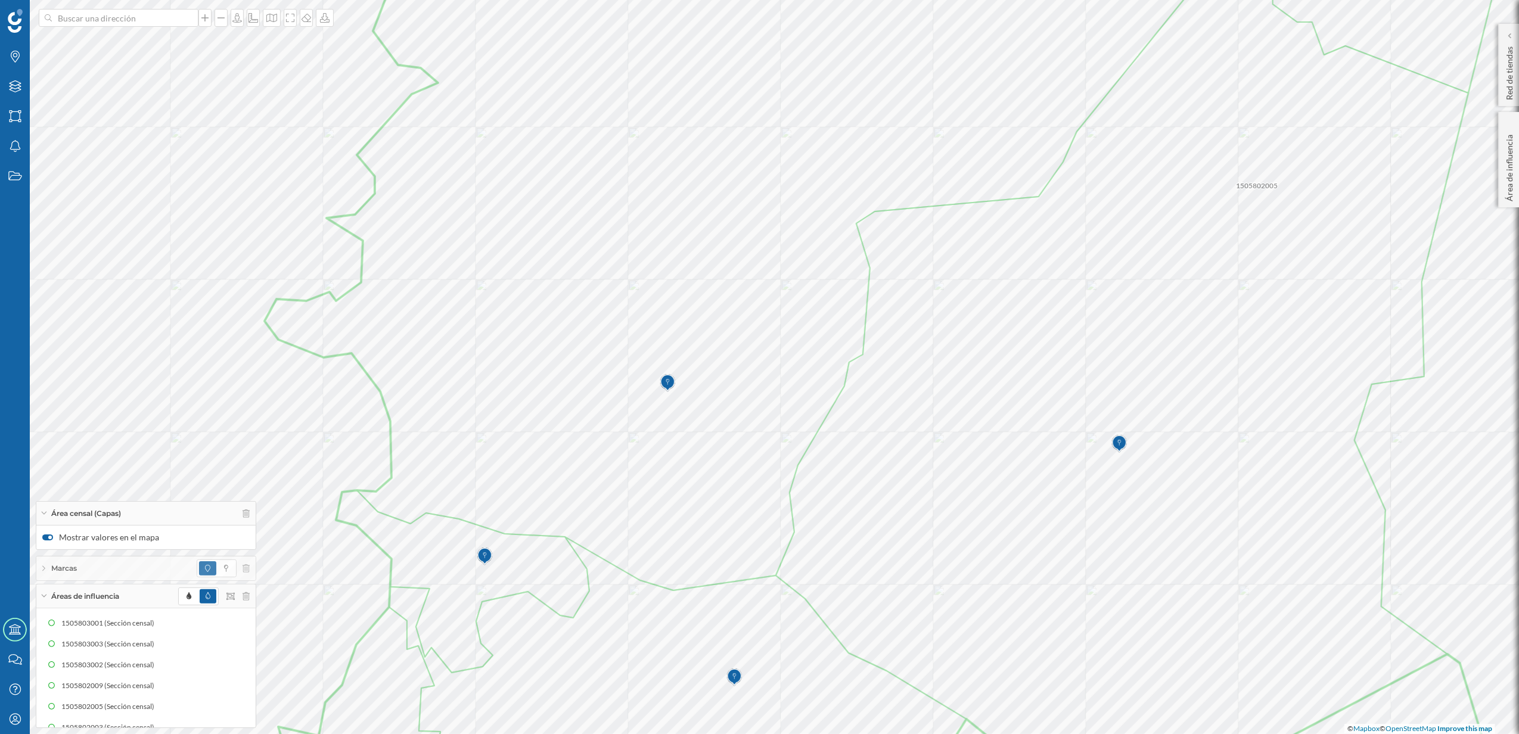
click at [44, 595] on icon at bounding box center [44, 596] width 7 height 3
